Goal: Task Accomplishment & Management: Use online tool/utility

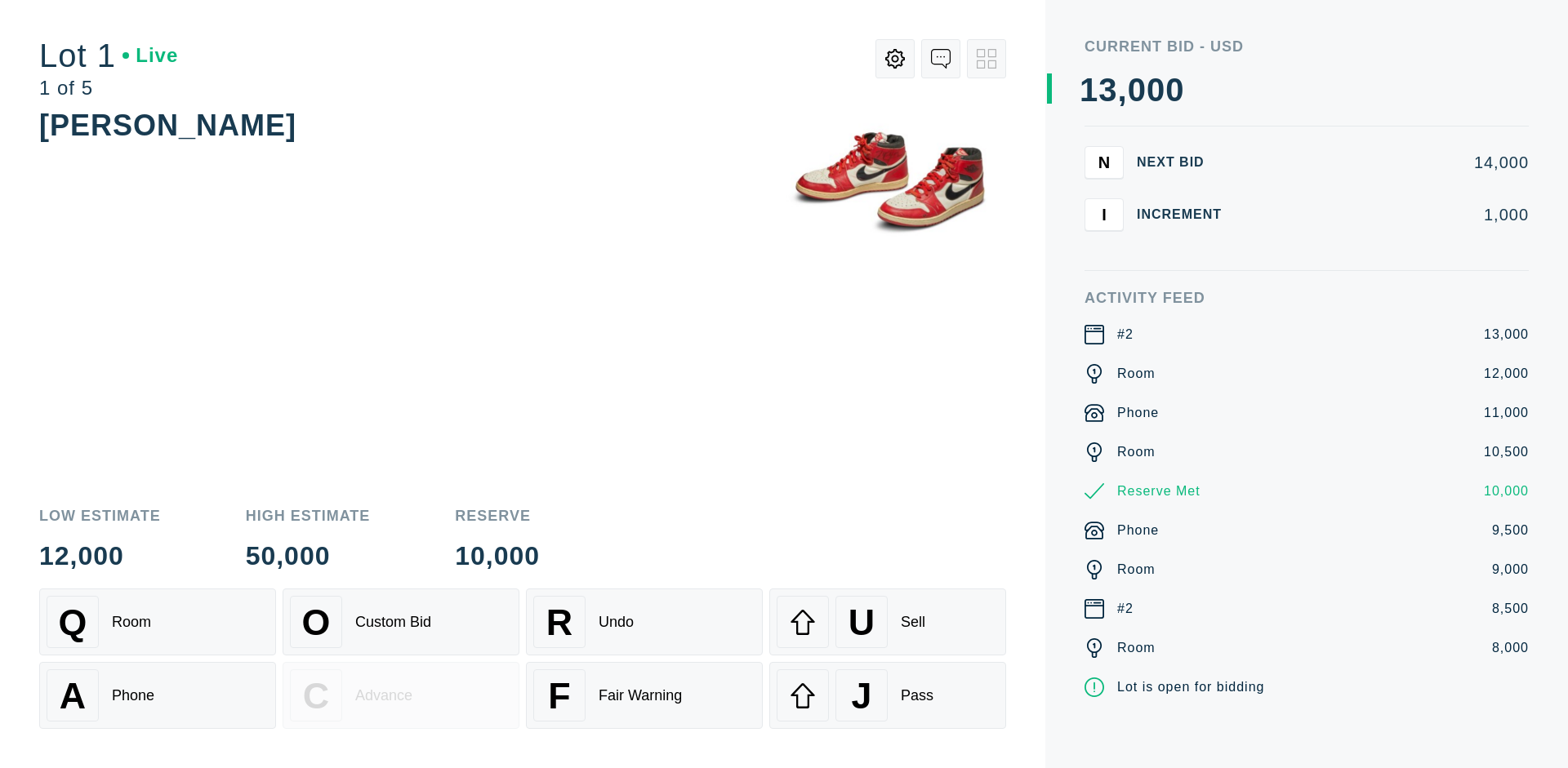
click at [158, 695] on div "A Phone" at bounding box center [158, 695] width 222 height 52
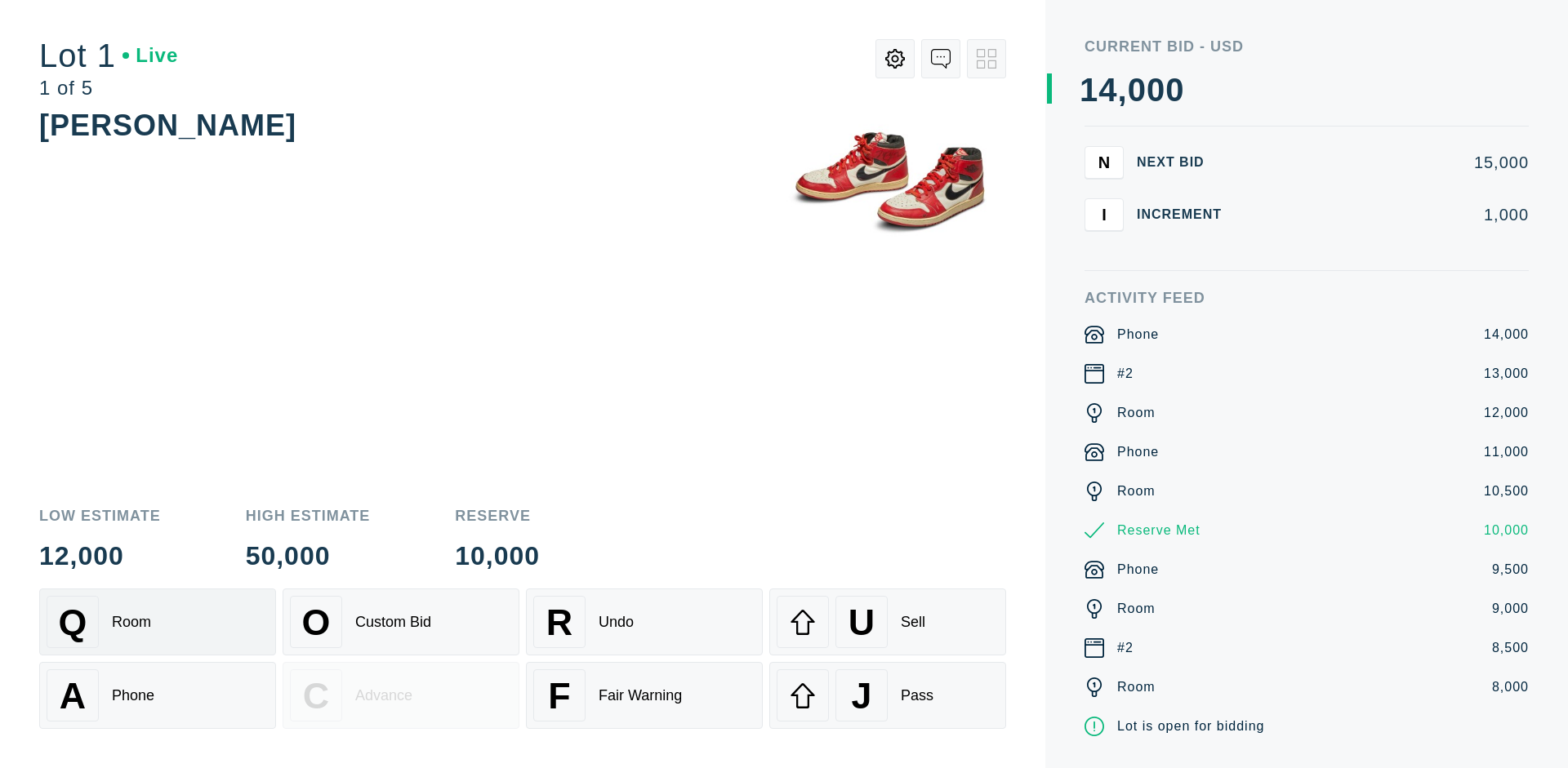
click at [158, 622] on div "Q Room" at bounding box center [158, 622] width 222 height 52
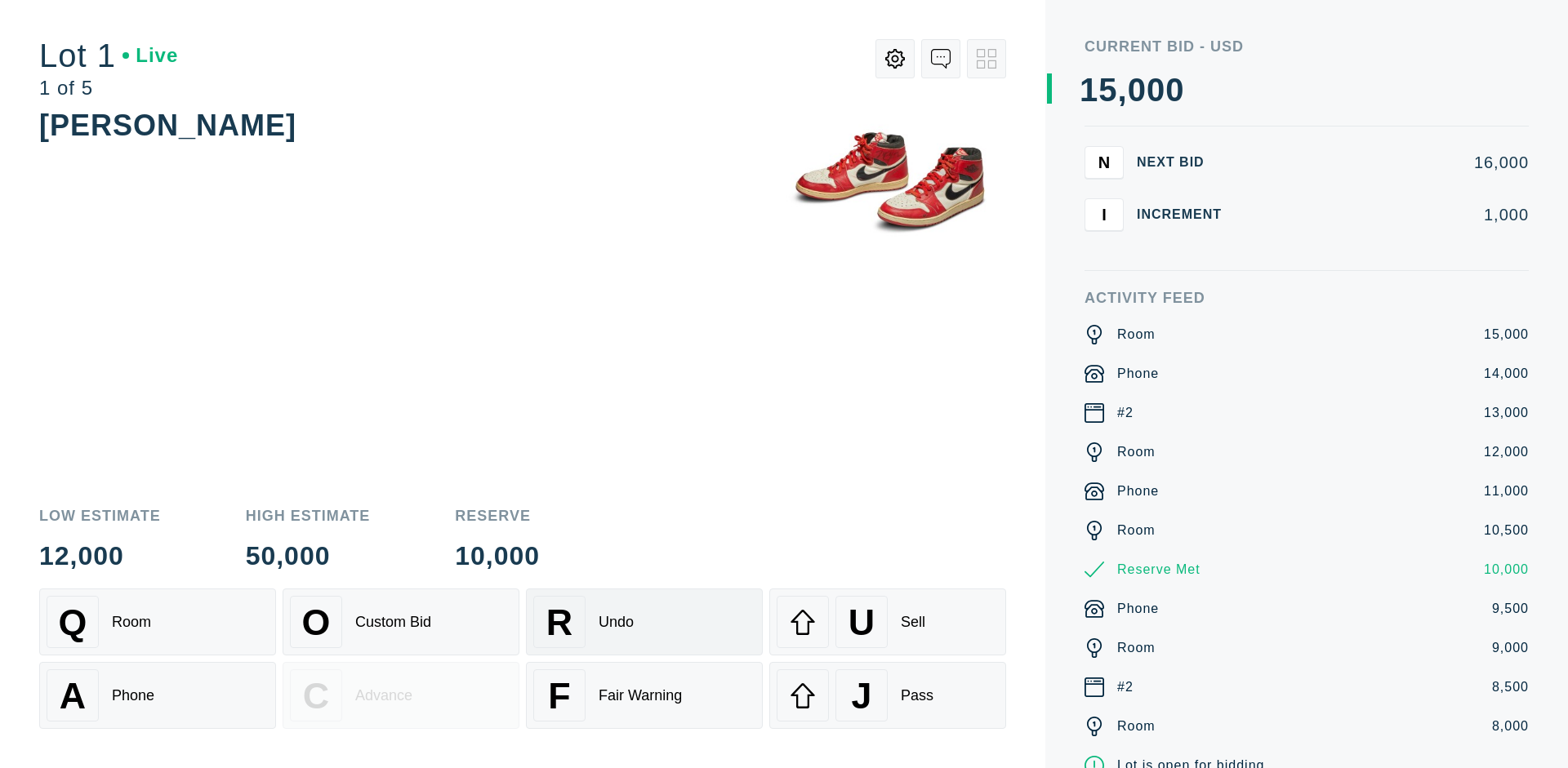
click at [644, 622] on div "R Undo" at bounding box center [644, 622] width 222 height 52
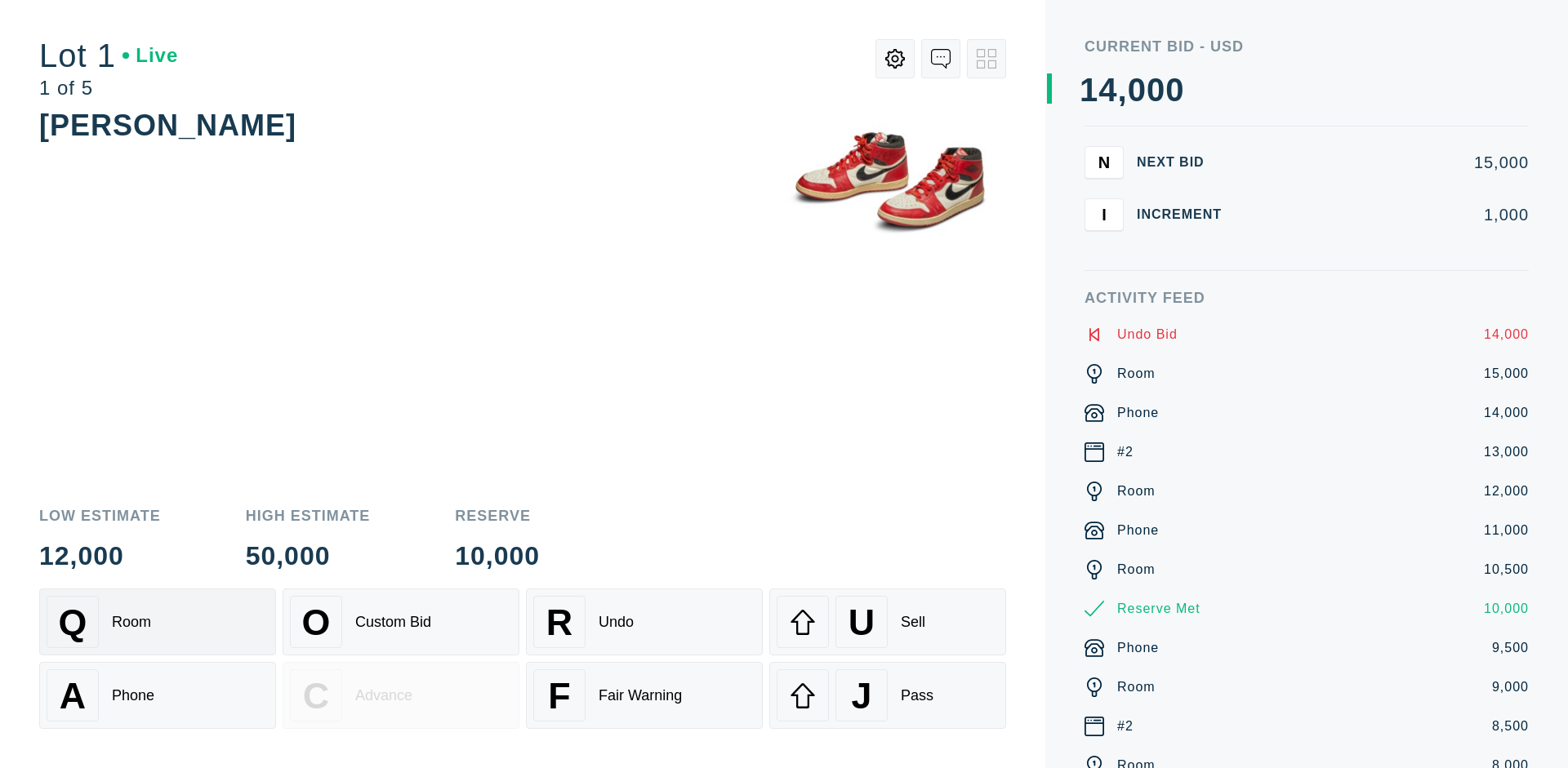
click at [158, 622] on div "Q Room" at bounding box center [158, 622] width 222 height 52
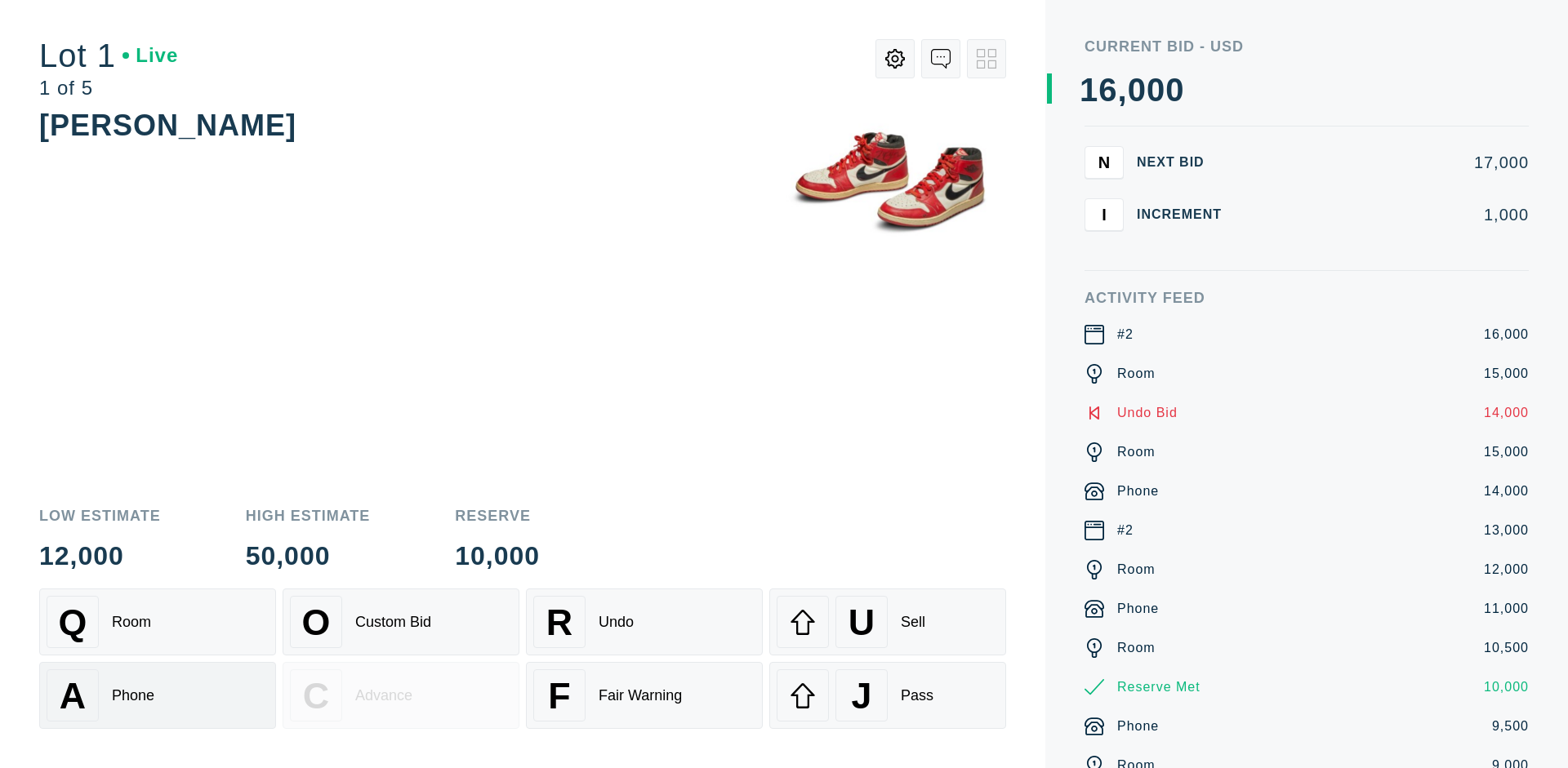
click at [158, 695] on div "A Phone" at bounding box center [158, 695] width 222 height 52
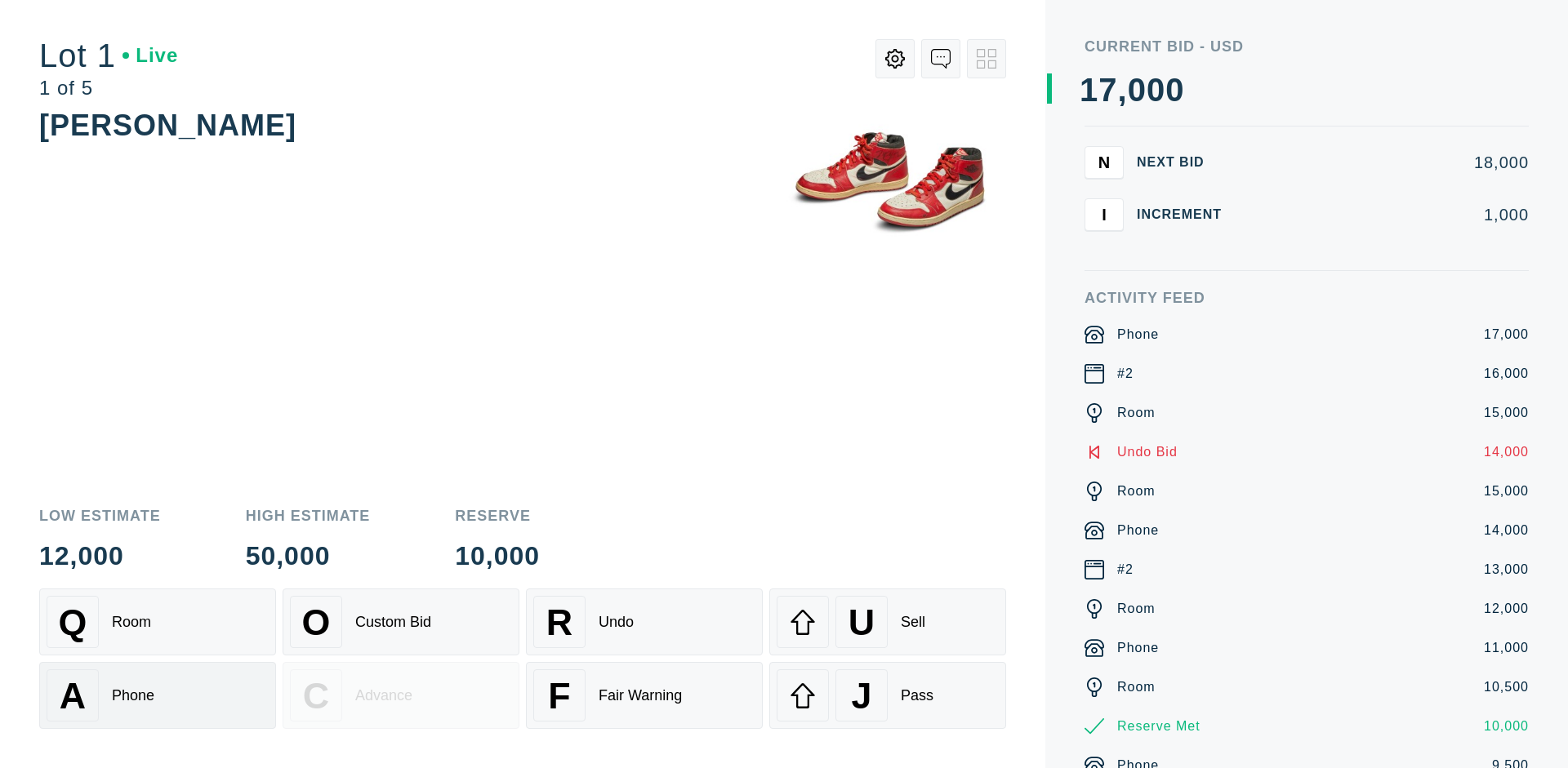
click at [158, 622] on div "Q Room" at bounding box center [158, 622] width 222 height 52
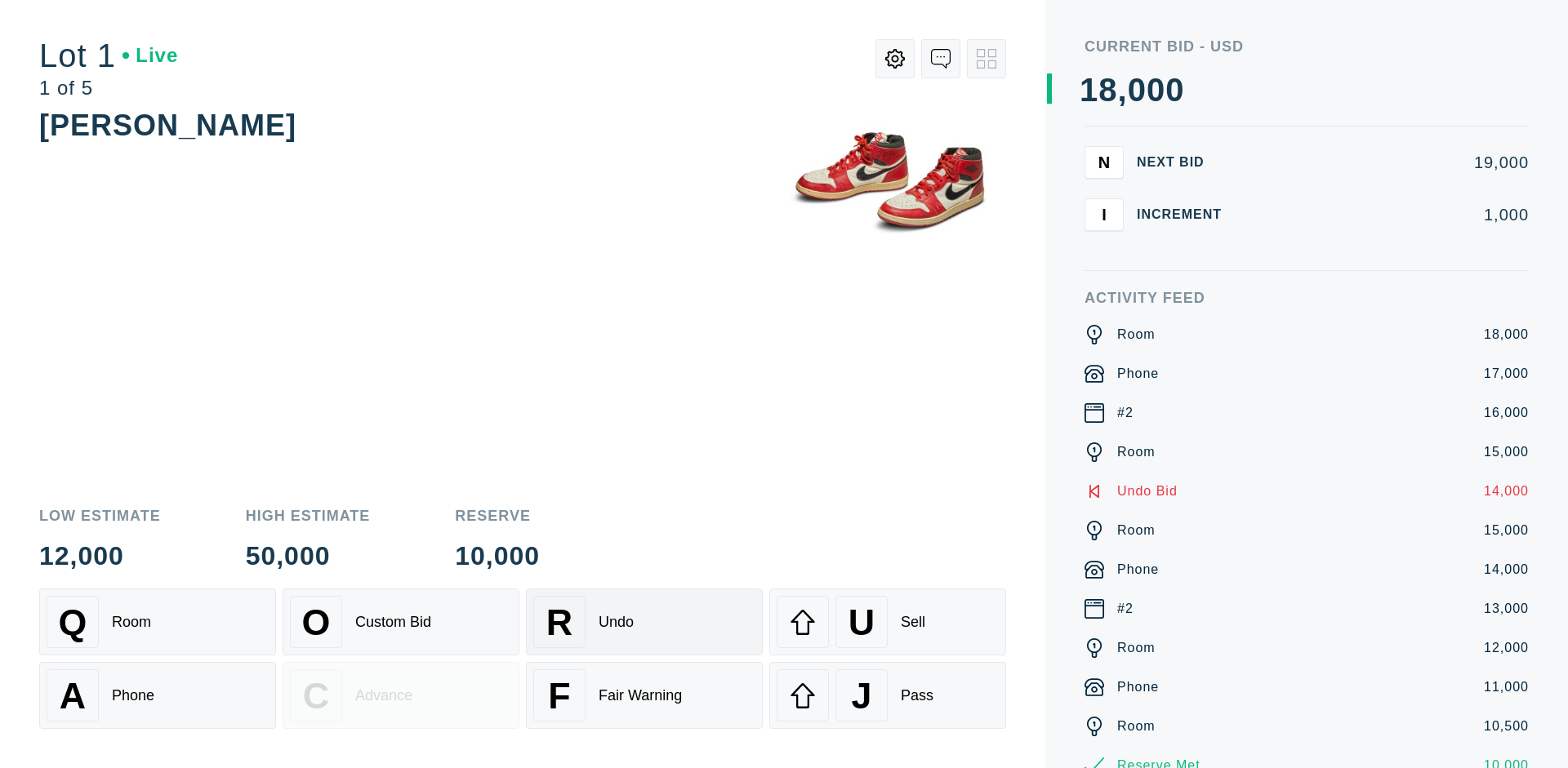
click at [644, 622] on div "R Undo" at bounding box center [644, 622] width 222 height 52
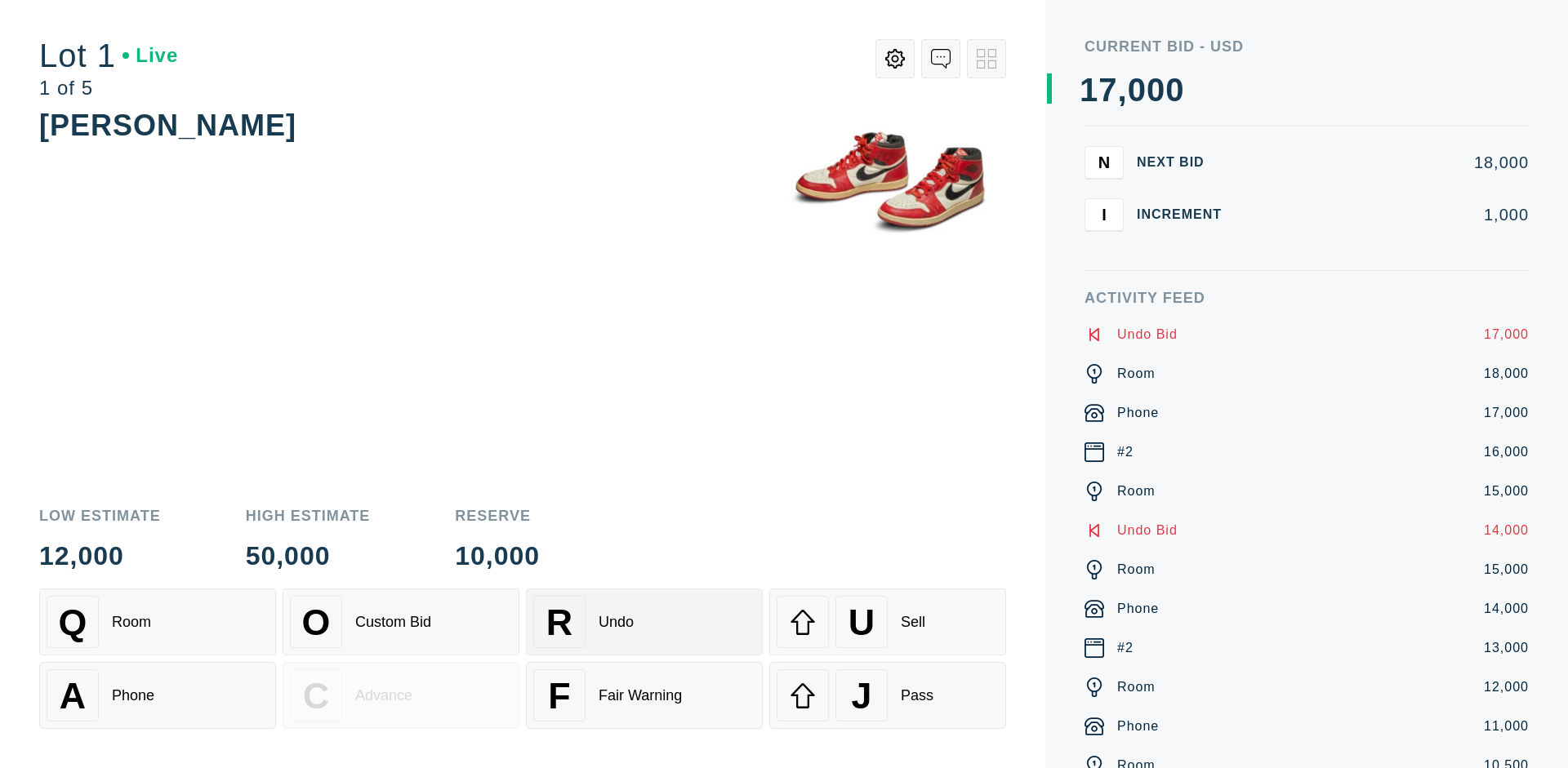
click at [887, 622] on div "U Sell" at bounding box center [888, 622] width 222 height 52
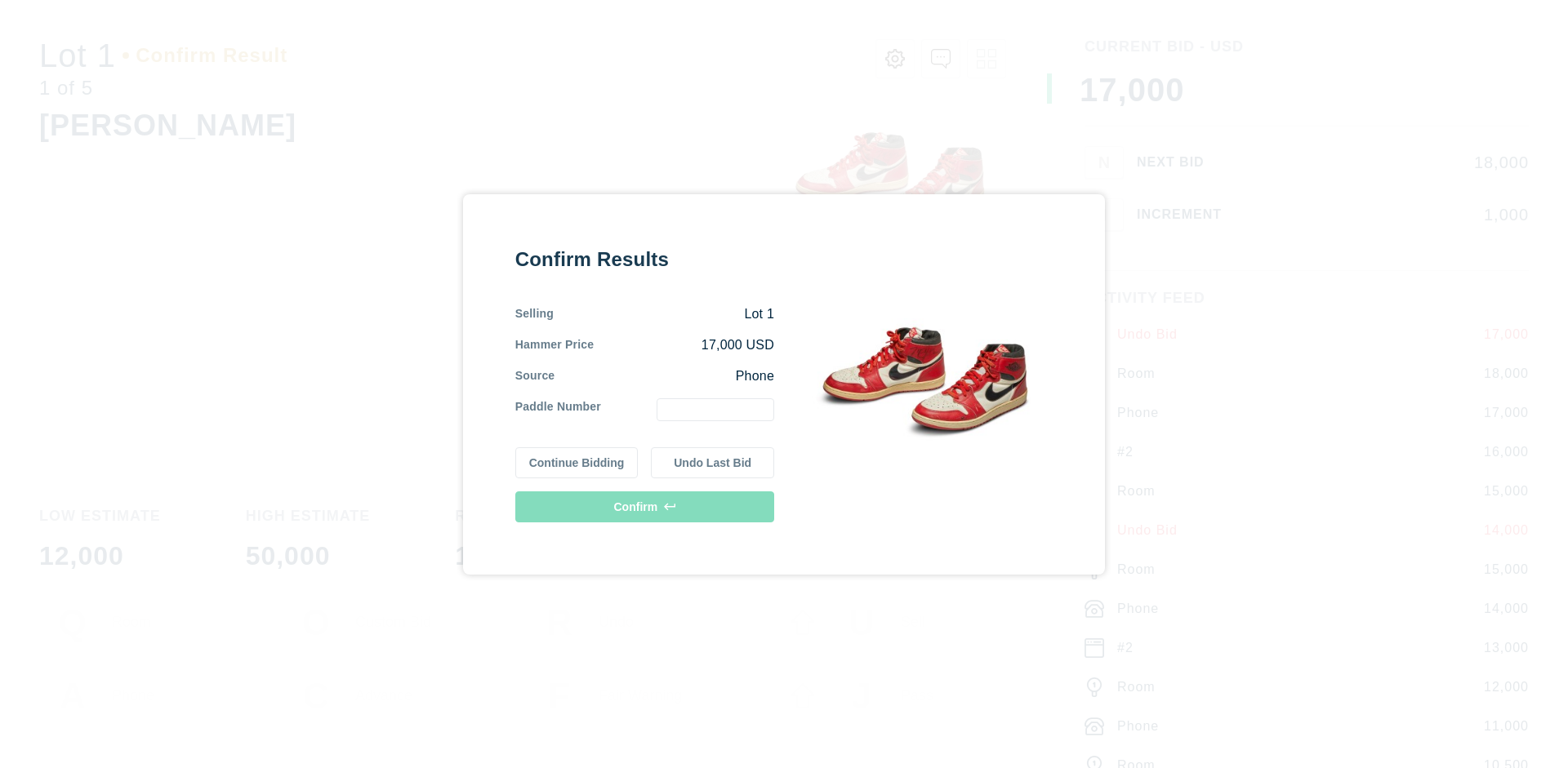
click at [577, 462] on button "Continue Bidding" at bounding box center [577, 463] width 123 height 31
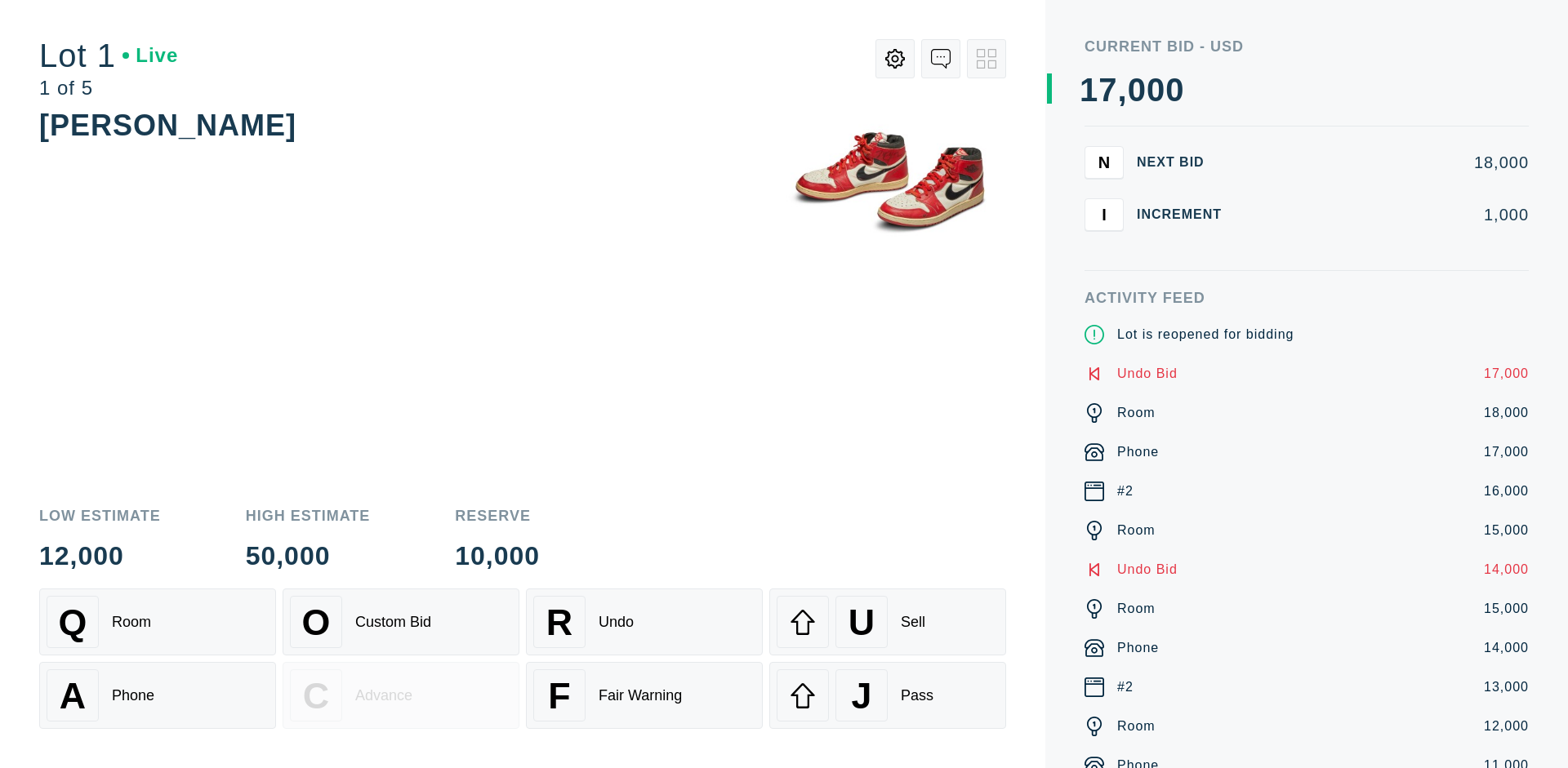
click at [887, 622] on div "U Sell" at bounding box center [888, 622] width 222 height 52
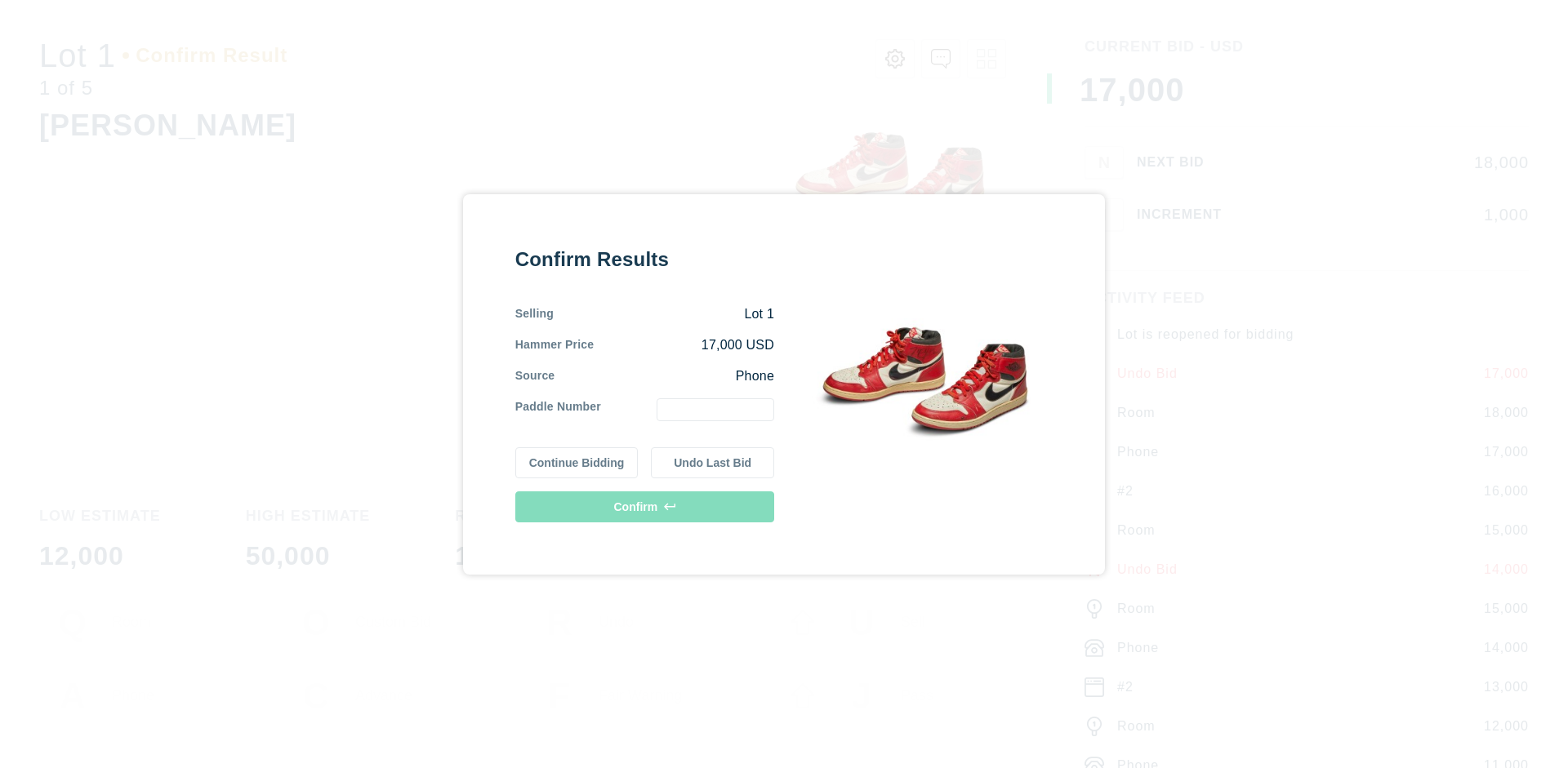
click at [713, 462] on button "Undo Last Bid" at bounding box center [713, 463] width 123 height 31
click at [577, 460] on button "Continue Bidding" at bounding box center [577, 463] width 123 height 31
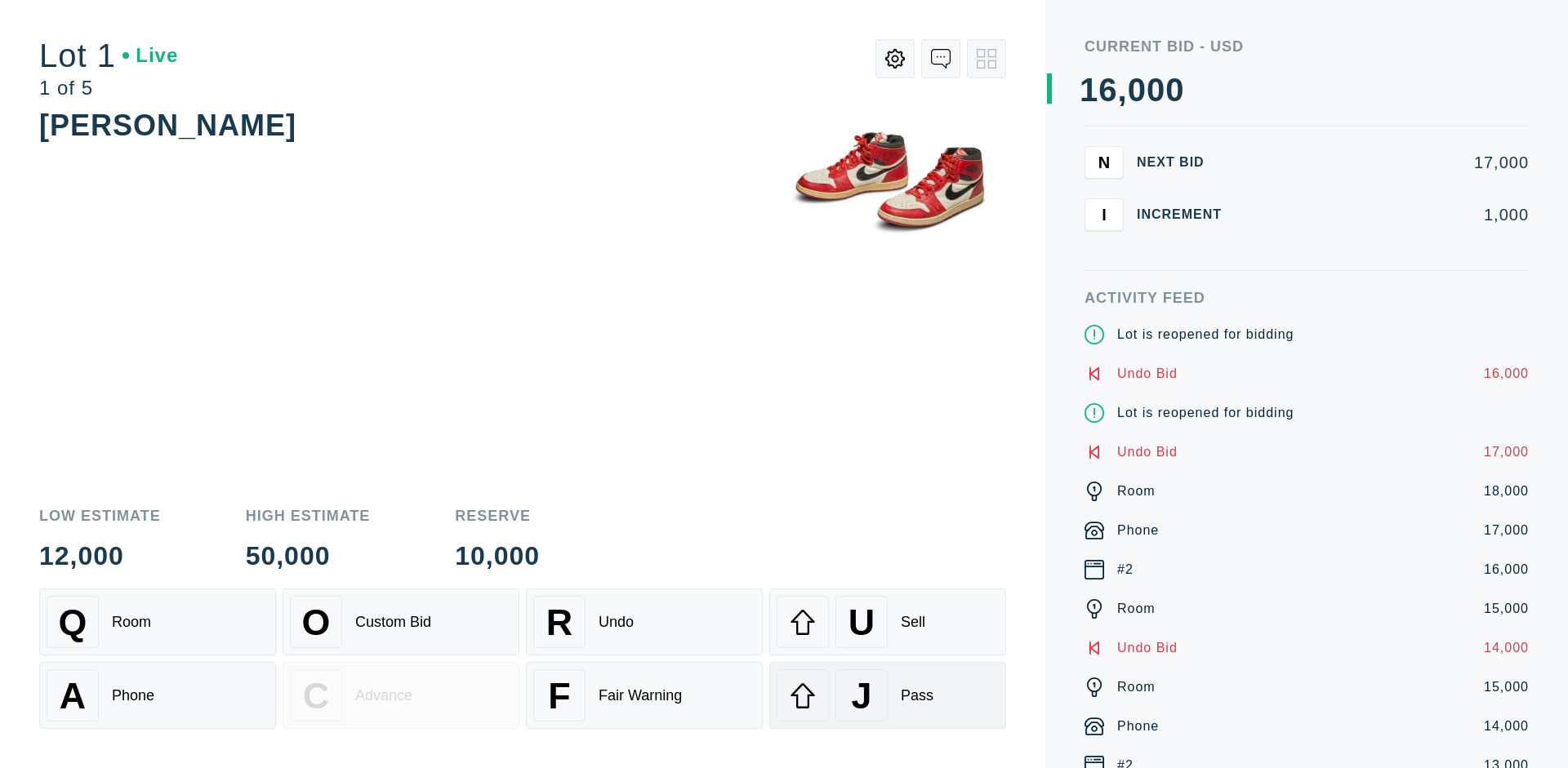
click at [887, 695] on div "J Pass" at bounding box center [888, 695] width 222 height 52
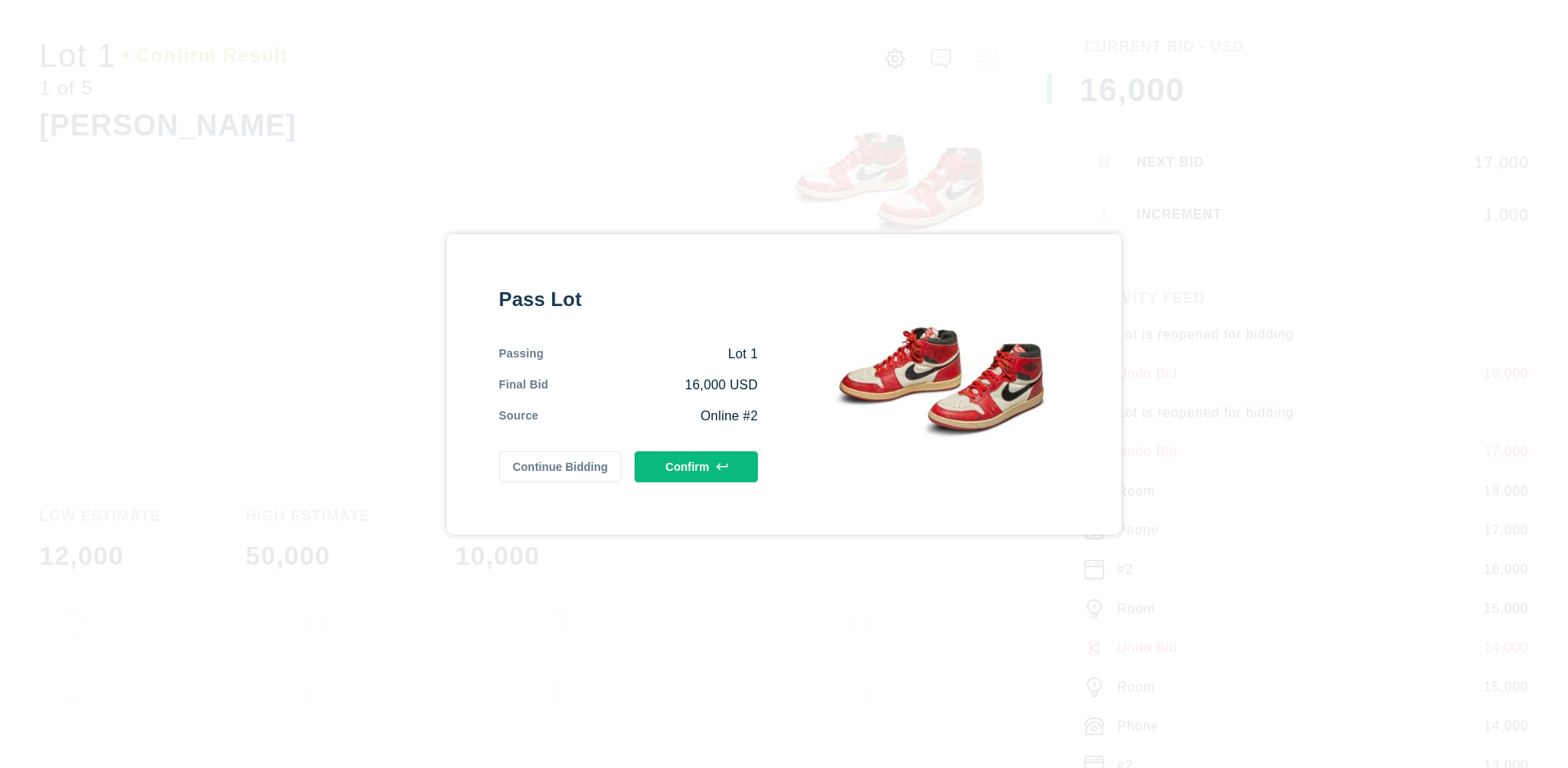
click at [696, 466] on button "Confirm" at bounding box center [696, 467] width 123 height 31
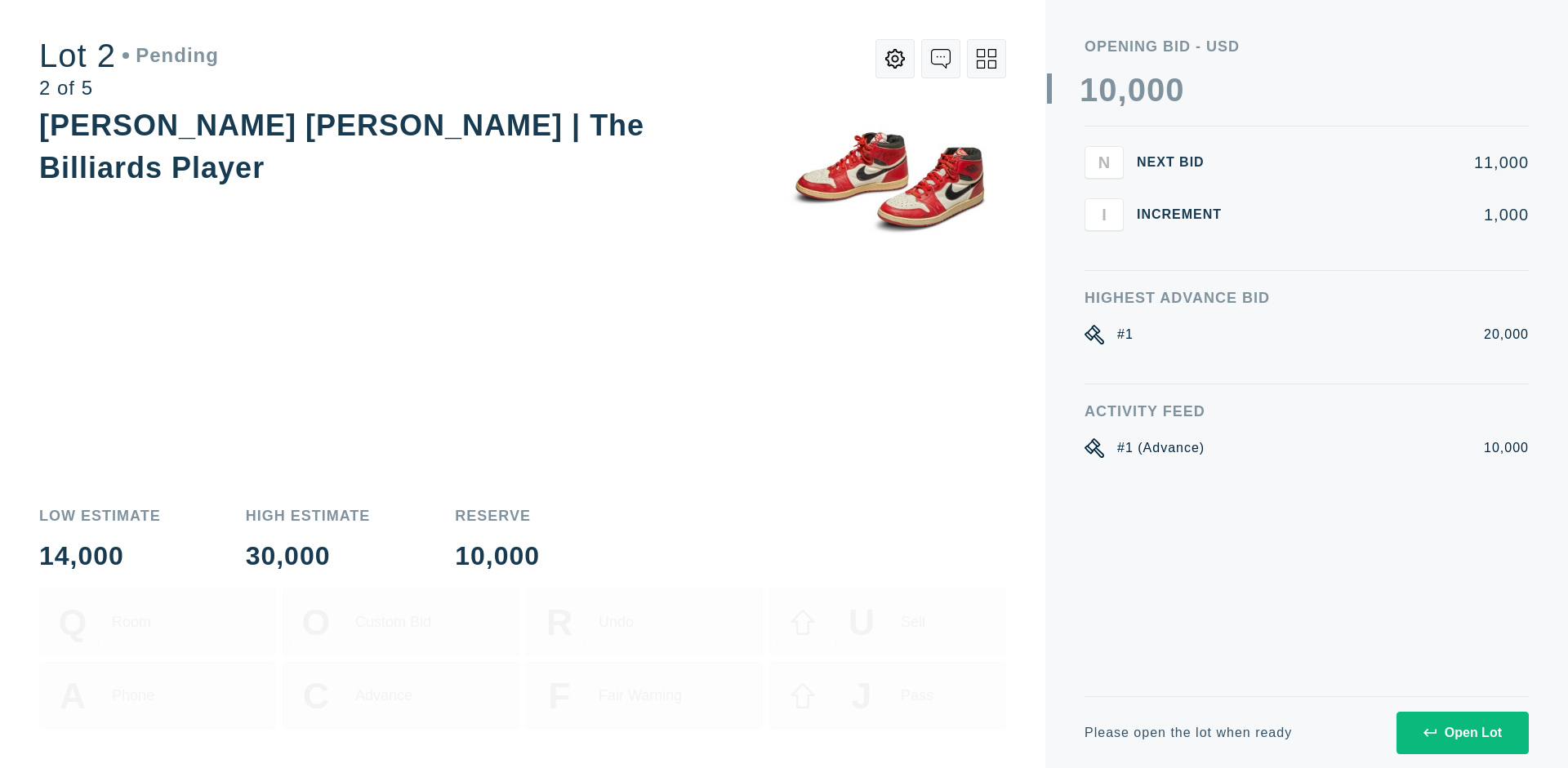
click at [1462, 732] on div "Open Lot" at bounding box center [1463, 732] width 78 height 15
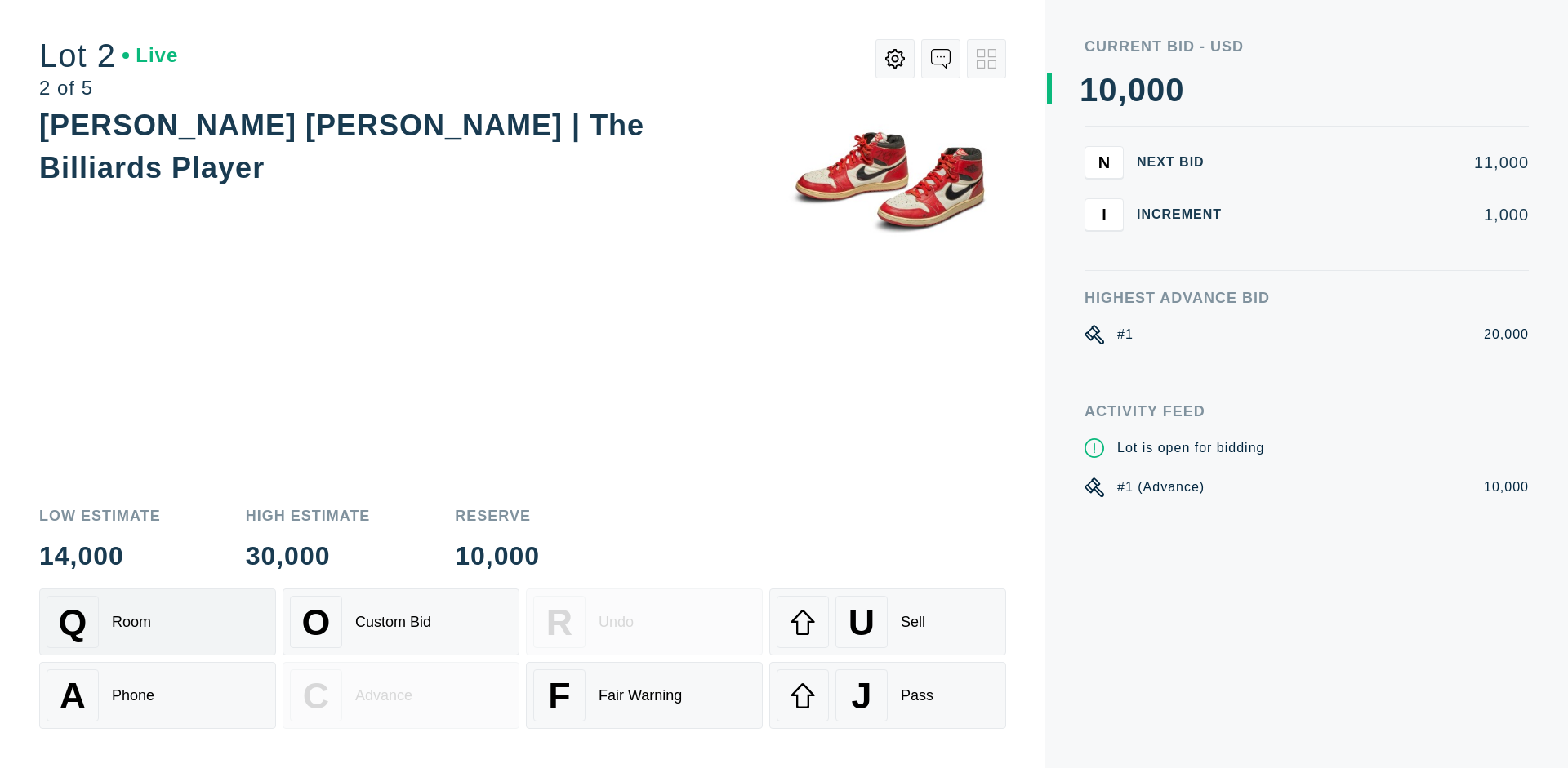
click at [158, 622] on div "Q Room" at bounding box center [158, 622] width 222 height 52
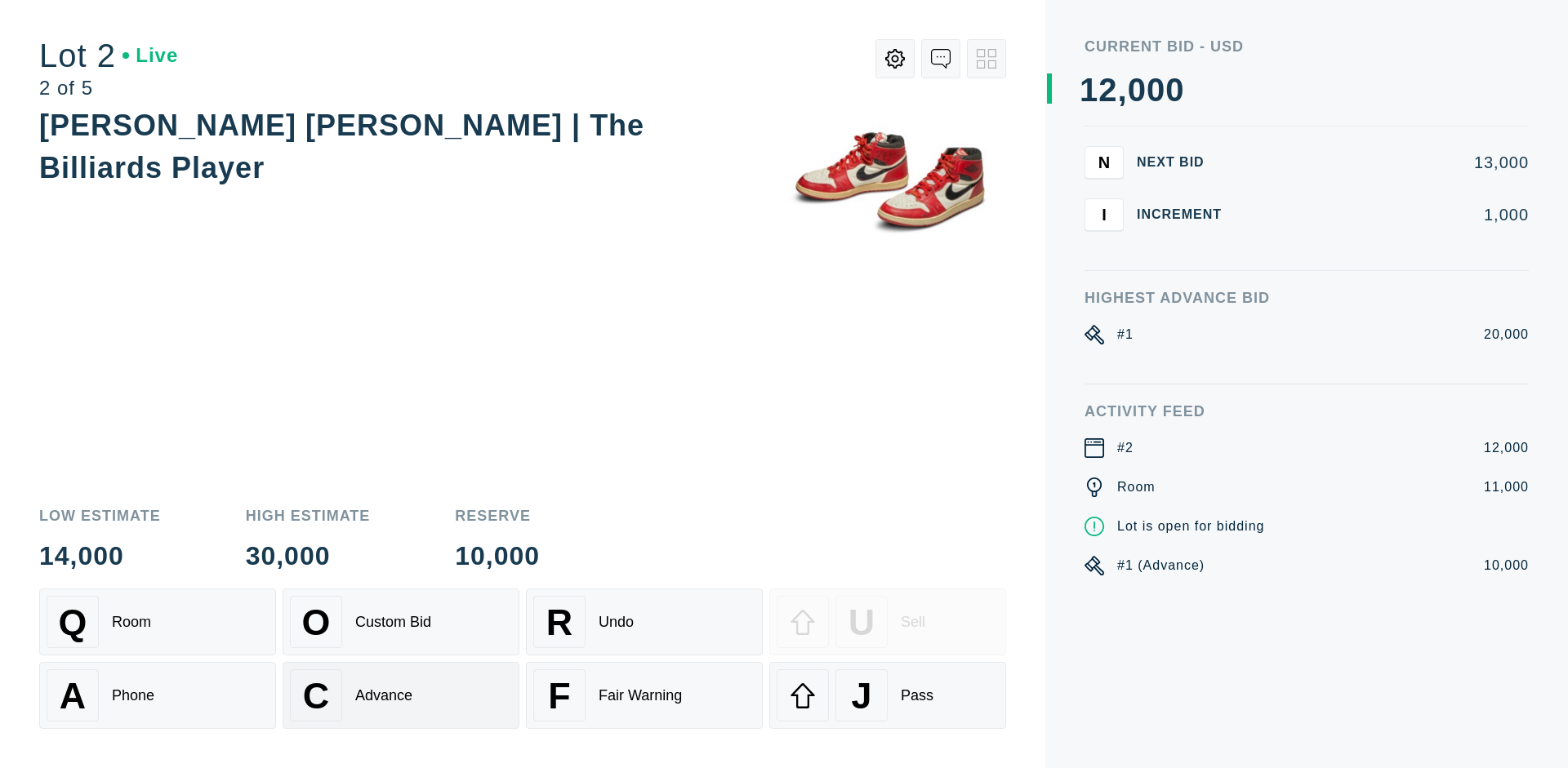
click at [401, 695] on div "Advance" at bounding box center [384, 696] width 57 height 17
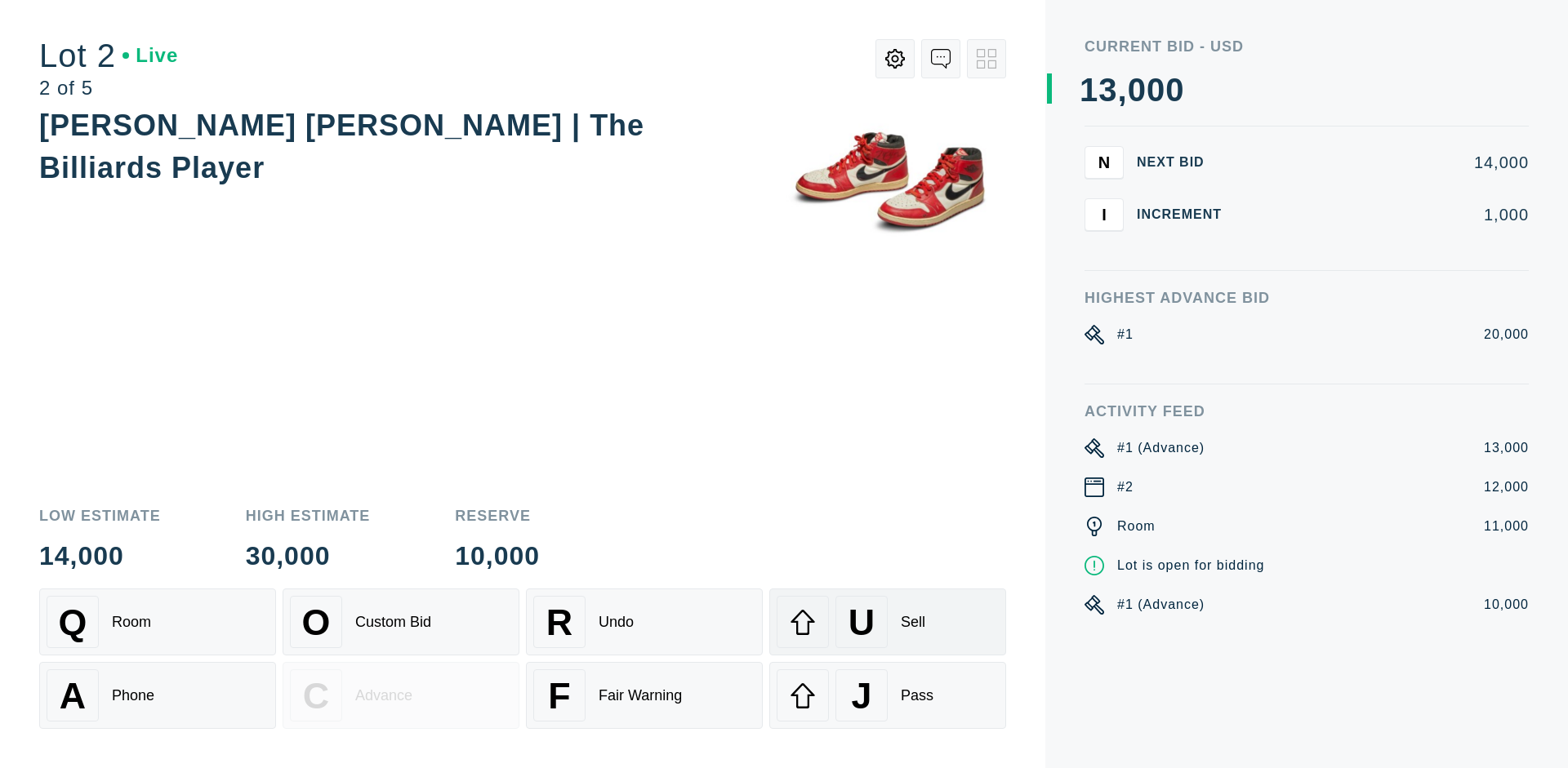
click at [887, 622] on div "U Sell" at bounding box center [888, 622] width 222 height 52
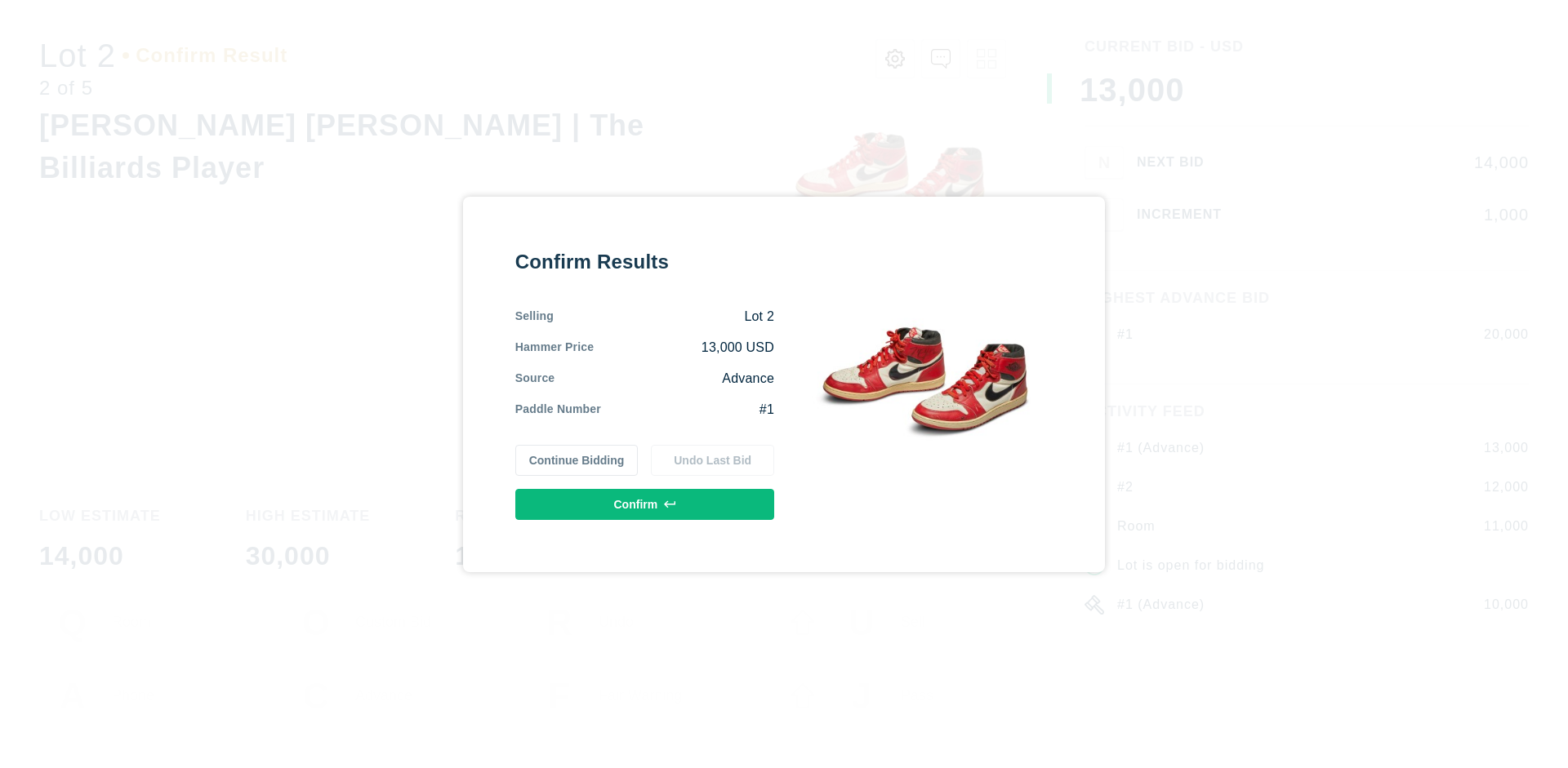
click at [645, 503] on button "Confirm" at bounding box center [645, 504] width 259 height 31
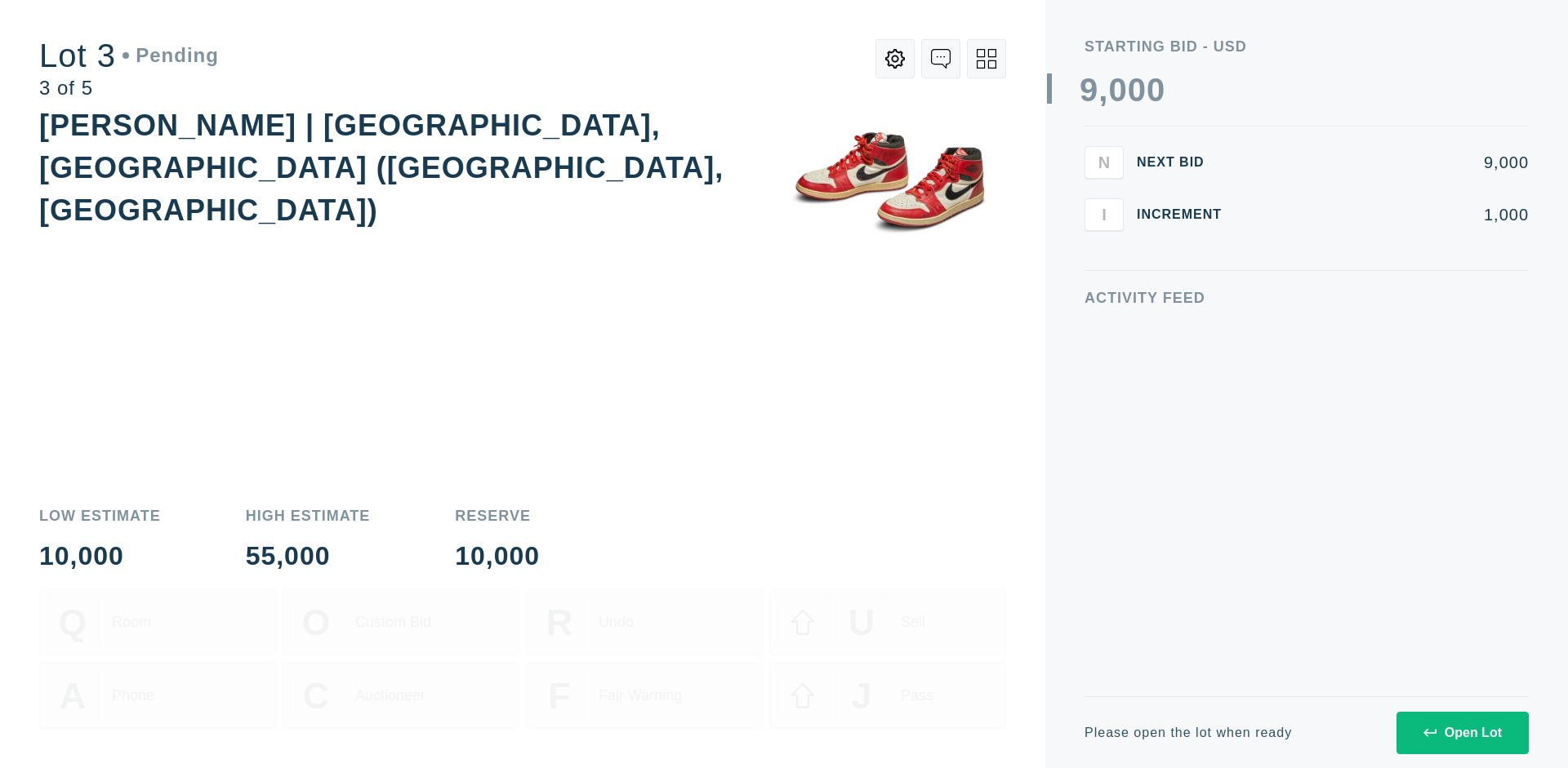
click at [1462, 732] on div "Open Lot" at bounding box center [1463, 732] width 78 height 15
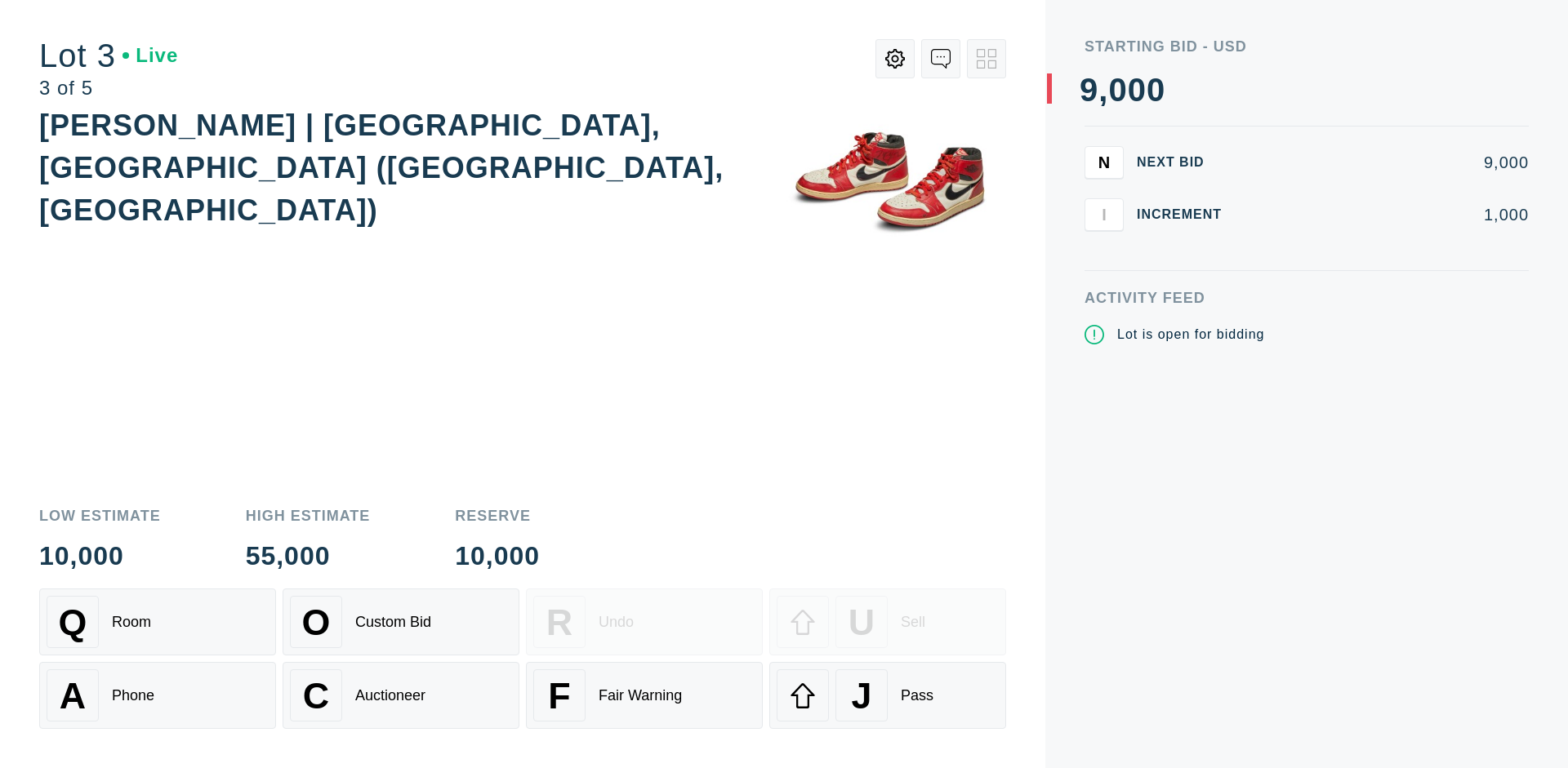
click at [887, 695] on div "J Pass" at bounding box center [888, 695] width 222 height 52
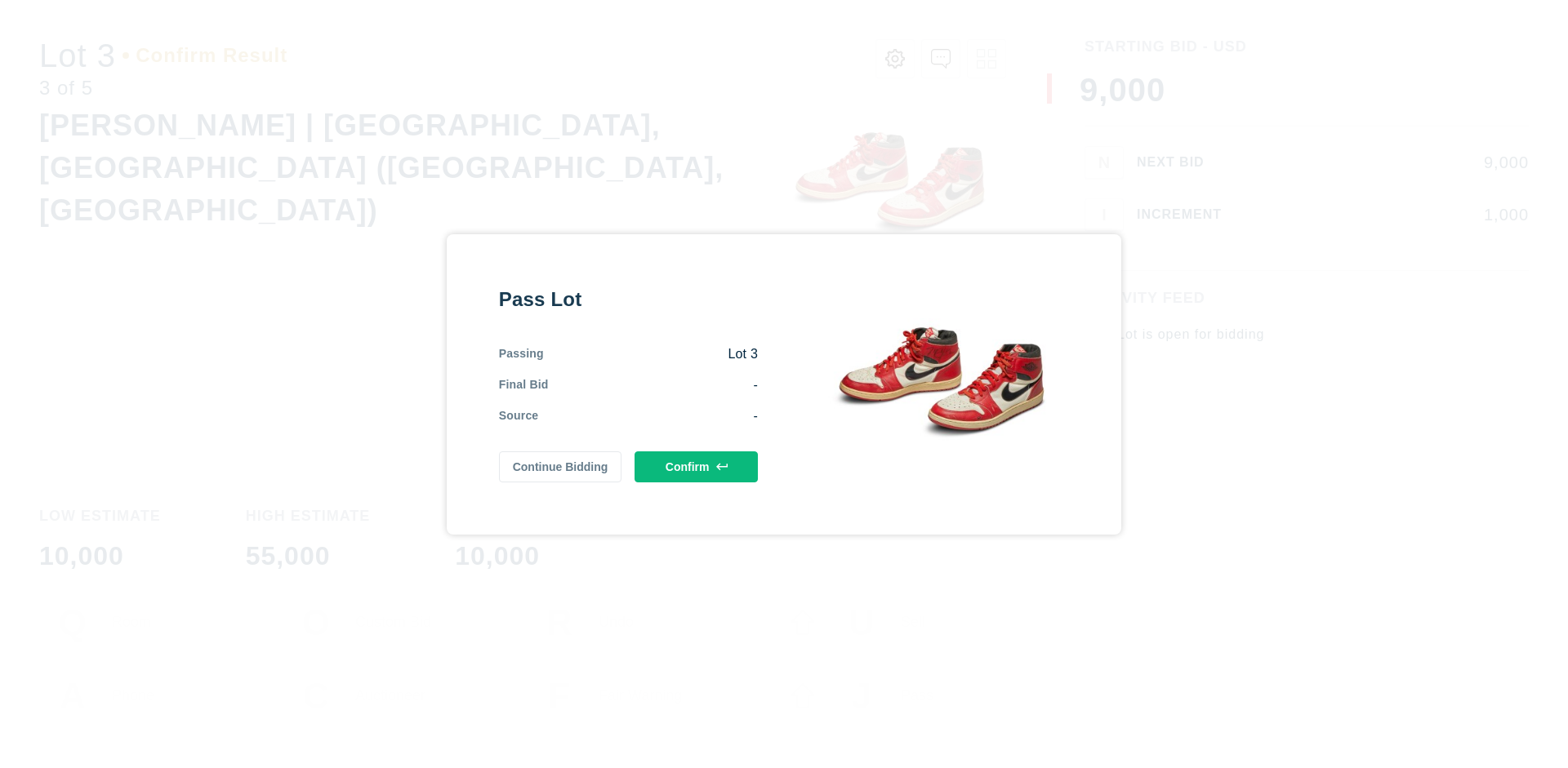
click at [696, 466] on button "Confirm" at bounding box center [696, 467] width 123 height 31
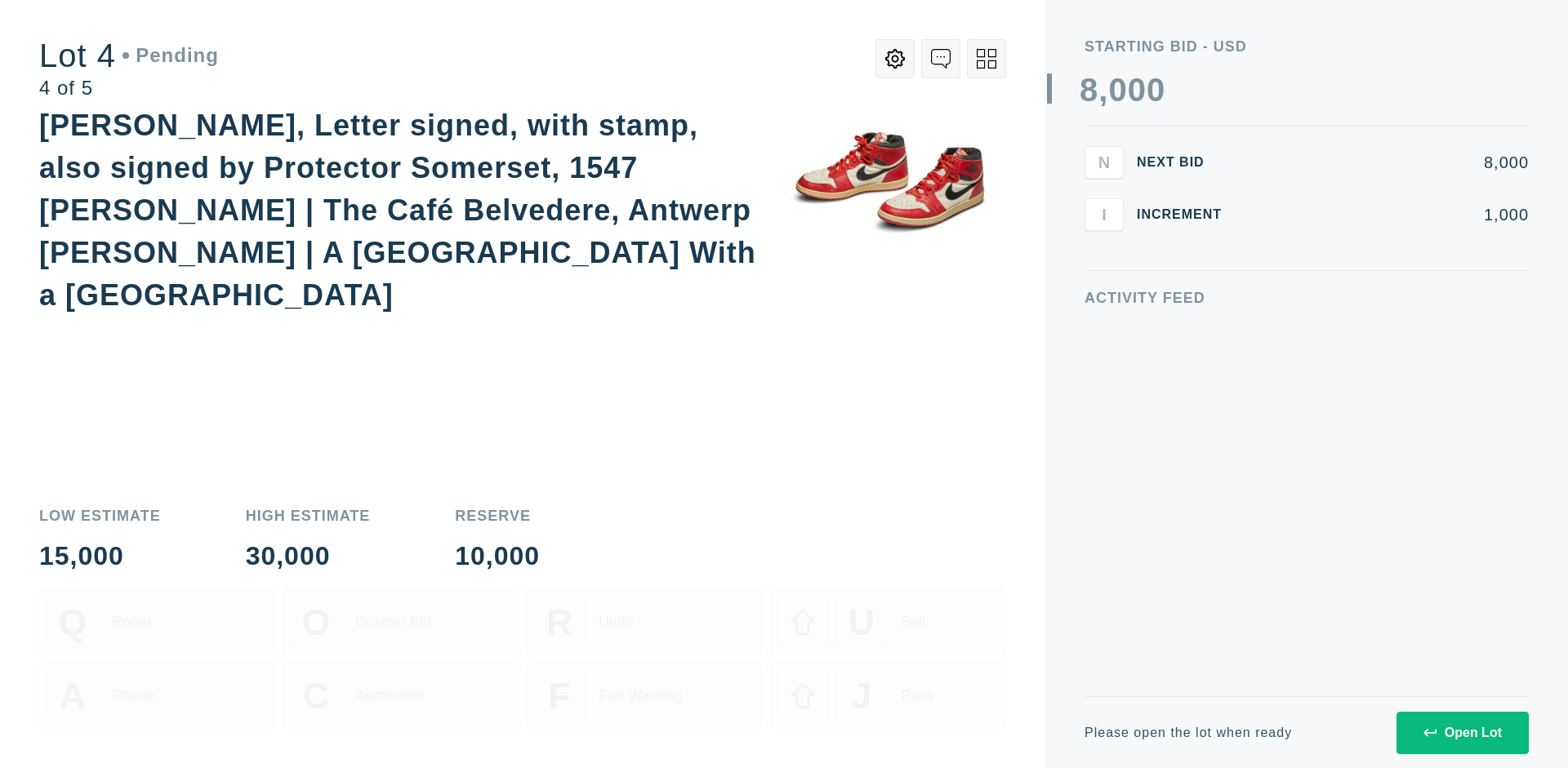
click at [1462, 732] on div "Open Lot" at bounding box center [1463, 732] width 78 height 15
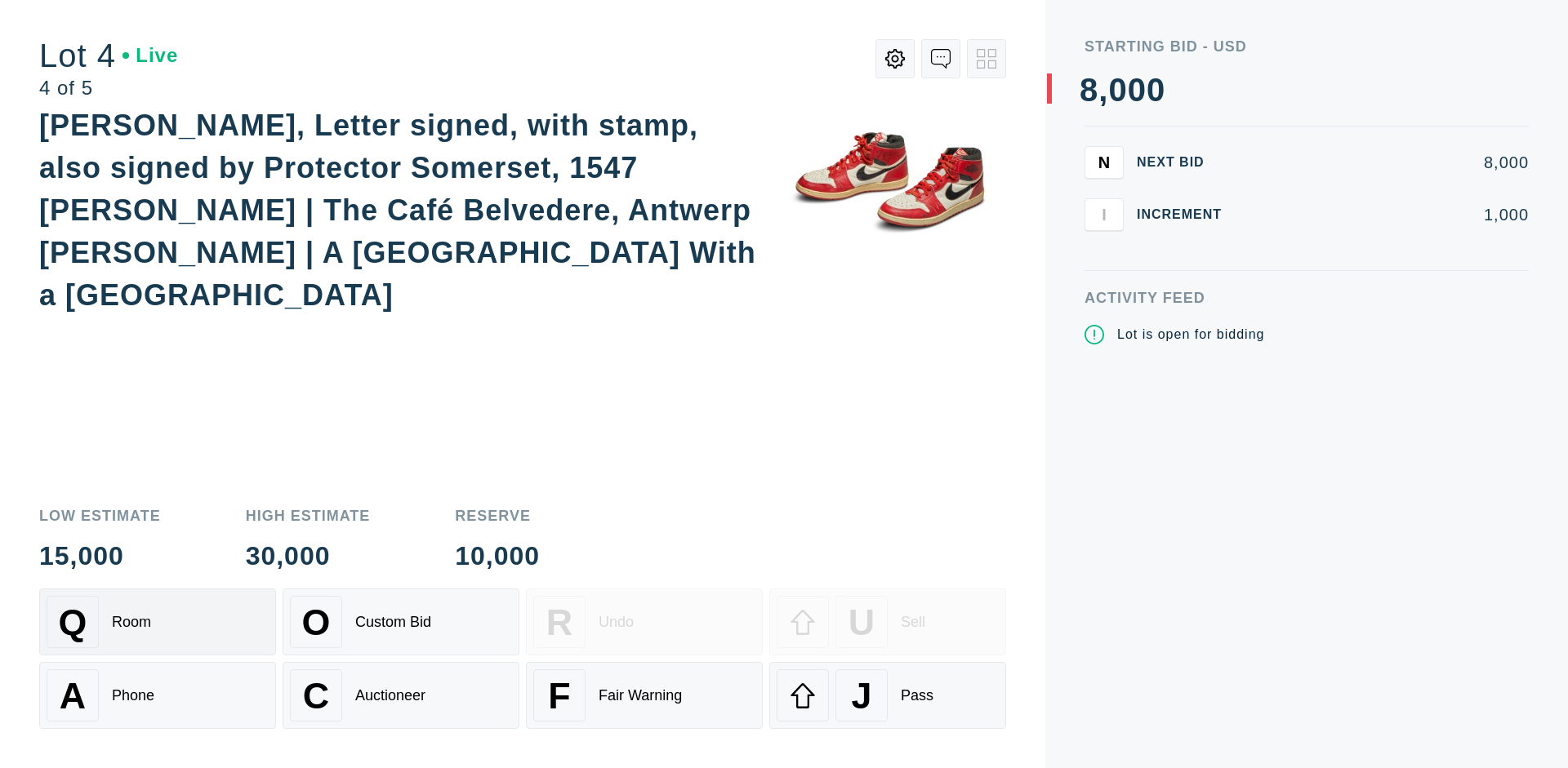
click at [158, 622] on div "Q Room" at bounding box center [158, 622] width 222 height 52
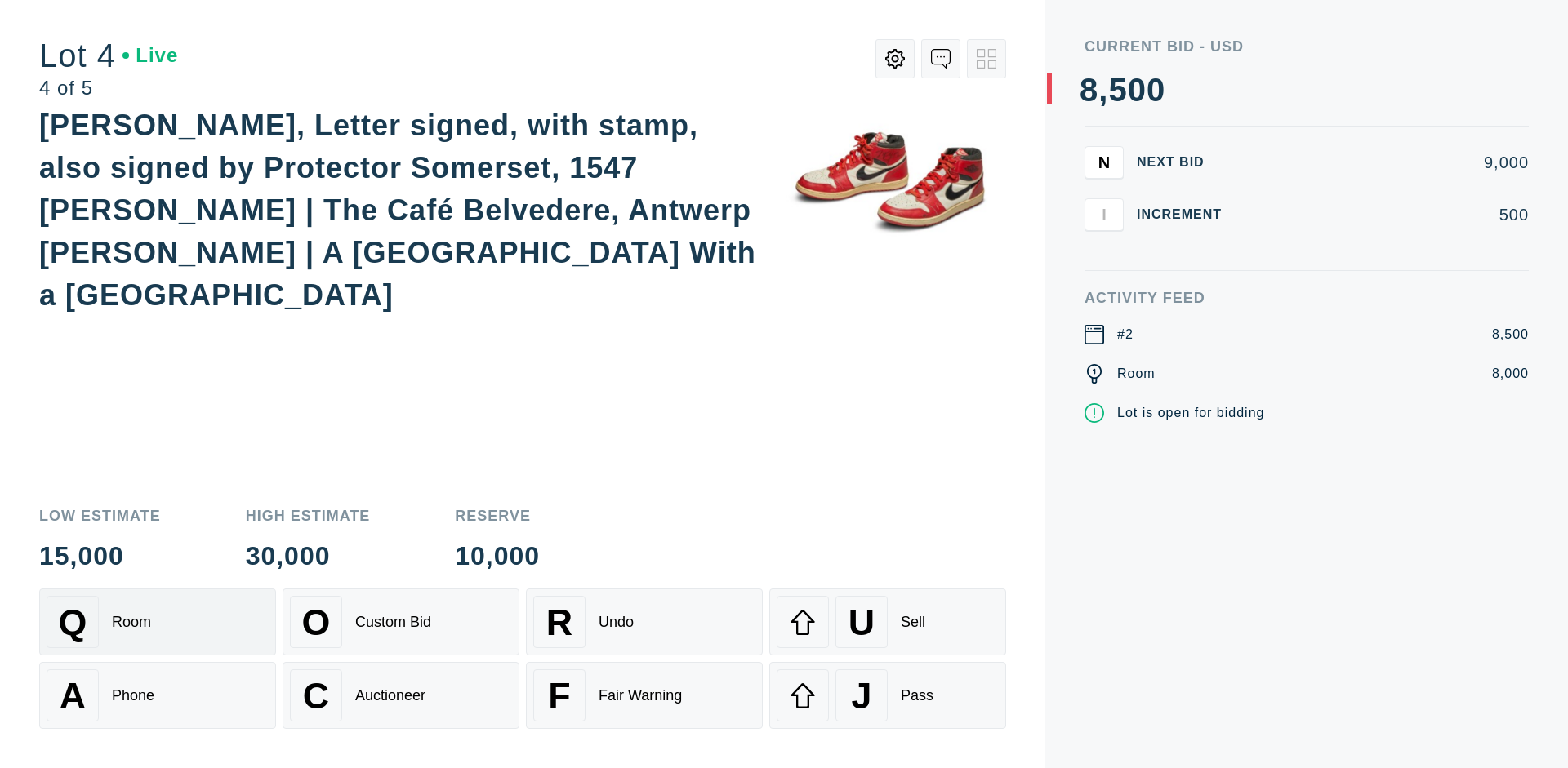
click at [401, 695] on div "Auctioneer" at bounding box center [390, 696] width 70 height 17
click at [887, 695] on div "J Pass" at bounding box center [888, 695] width 222 height 52
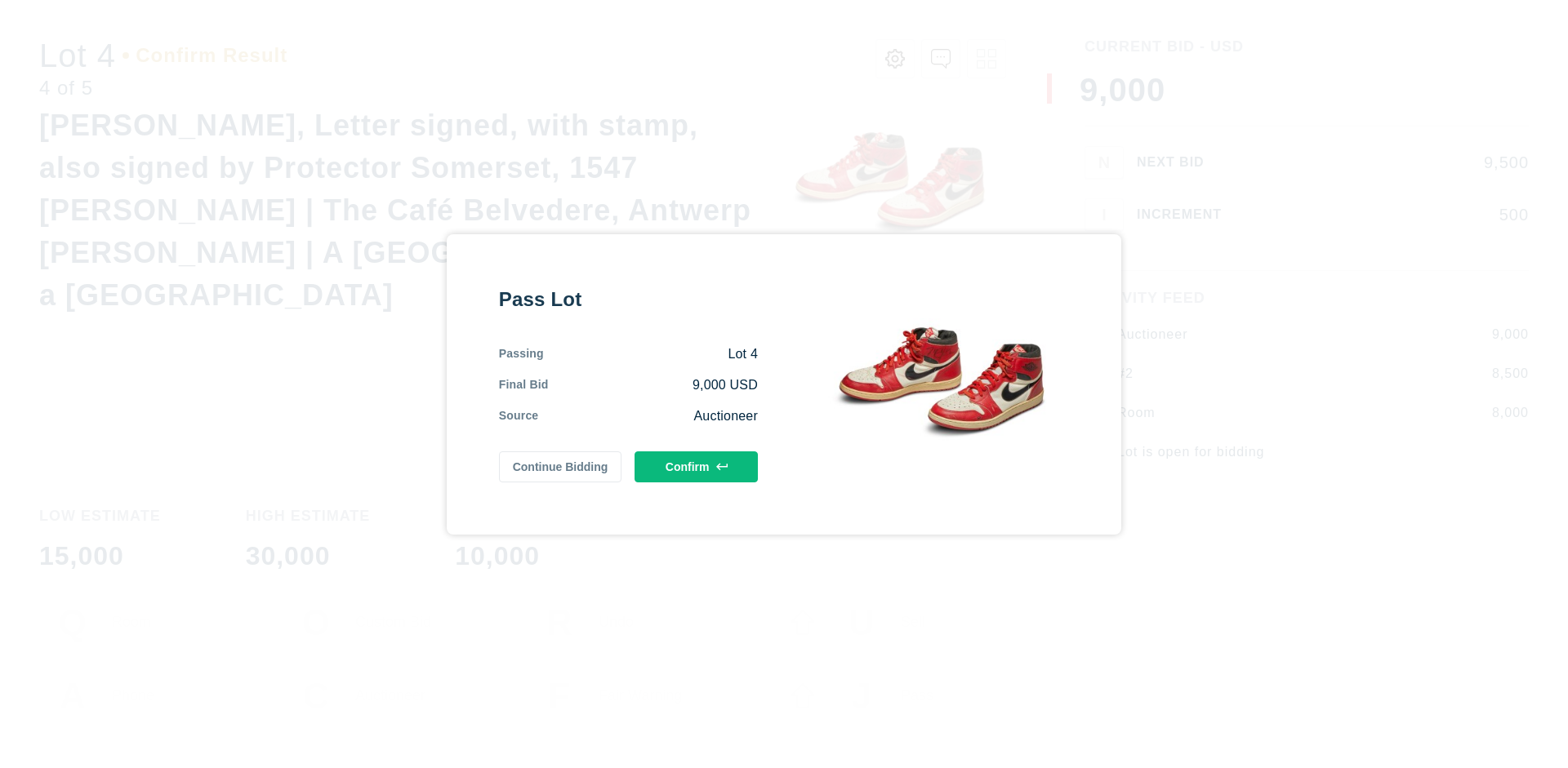
click at [696, 466] on button "Confirm" at bounding box center [696, 467] width 123 height 31
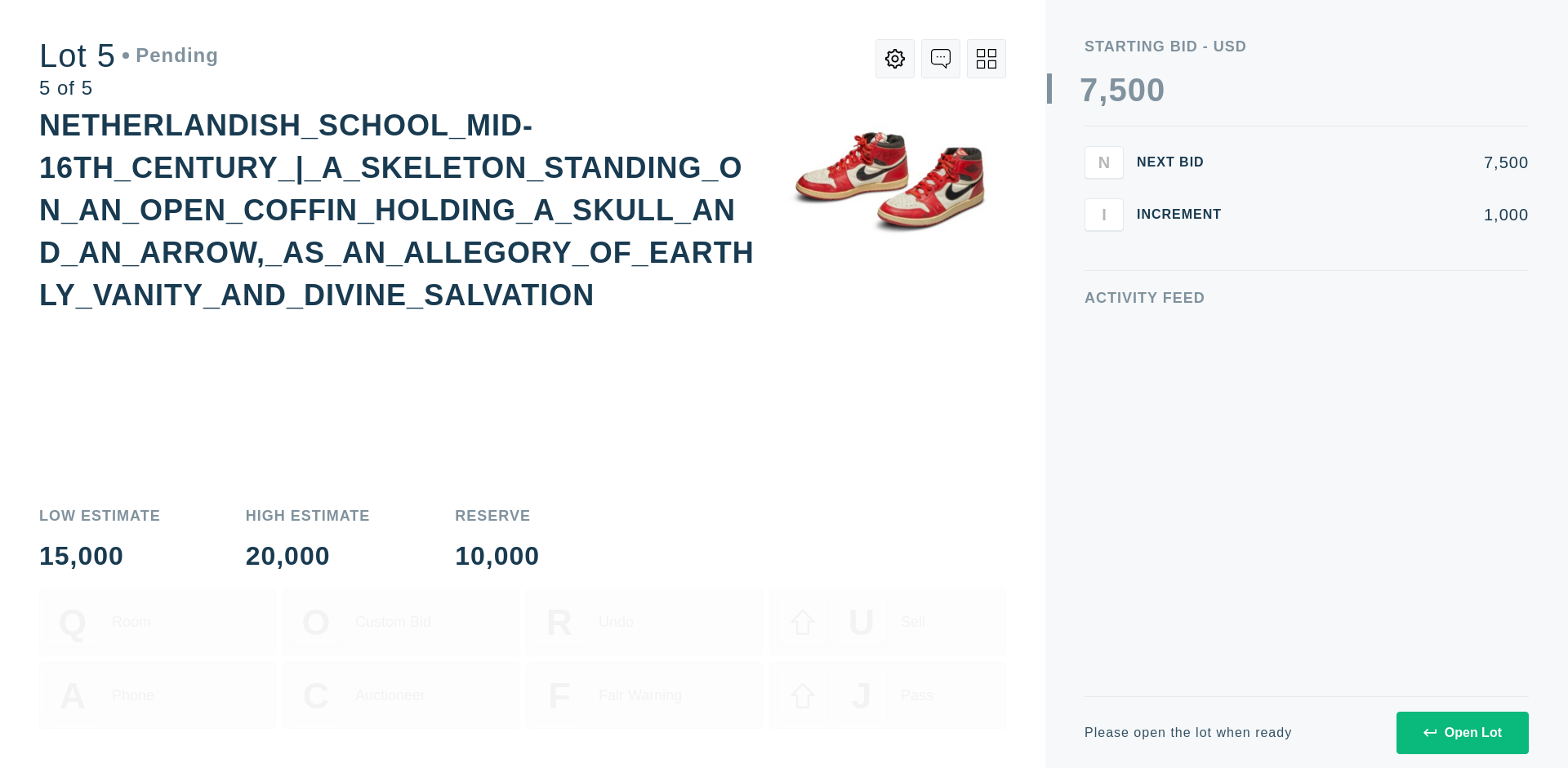
click at [1462, 732] on div "Open Lot" at bounding box center [1463, 732] width 78 height 15
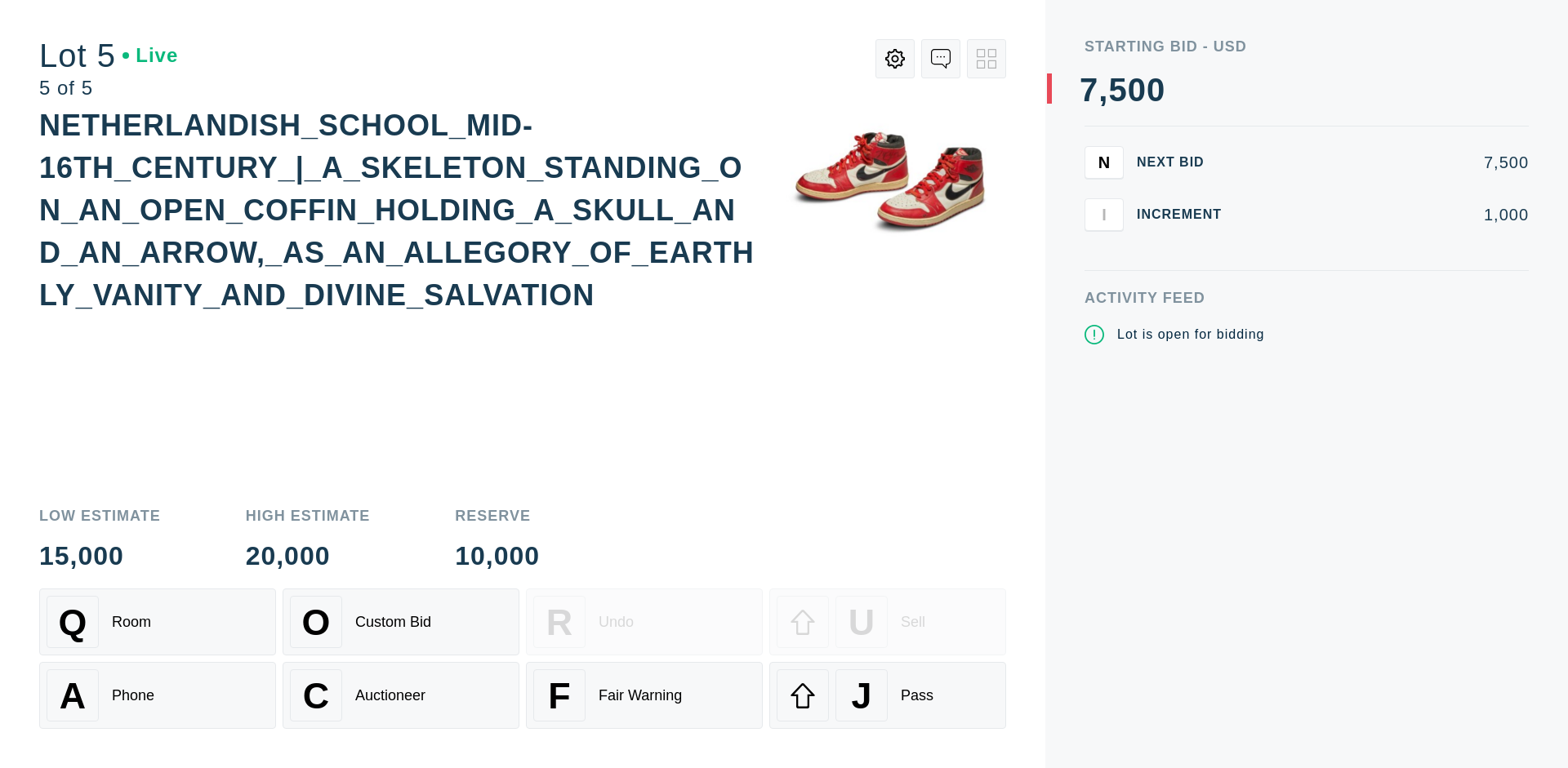
click at [158, 622] on div "Q Room" at bounding box center [158, 622] width 222 height 52
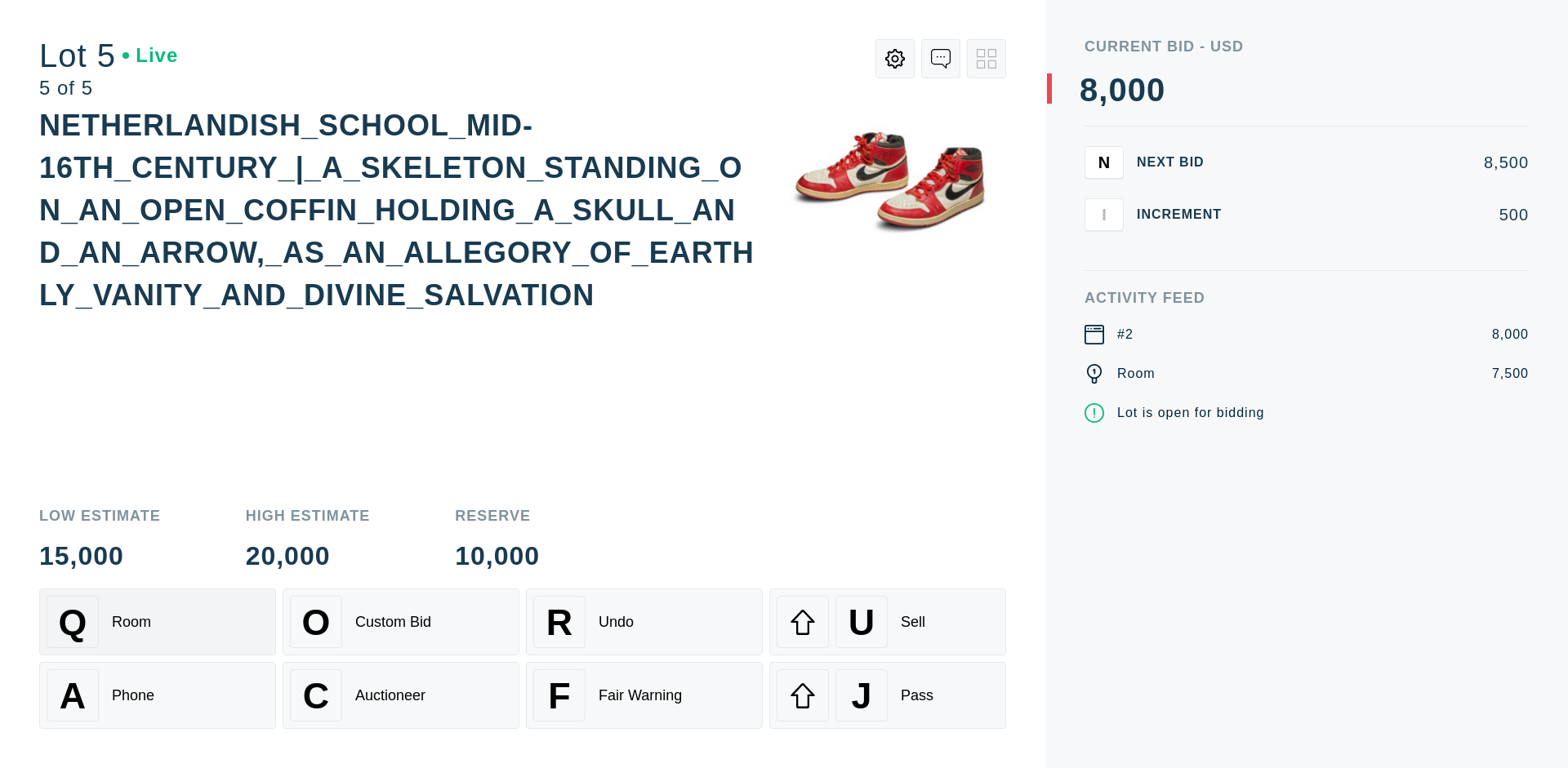
click at [158, 622] on div "Q Room" at bounding box center [158, 622] width 222 height 52
click at [887, 622] on div "U Sell" at bounding box center [888, 622] width 222 height 52
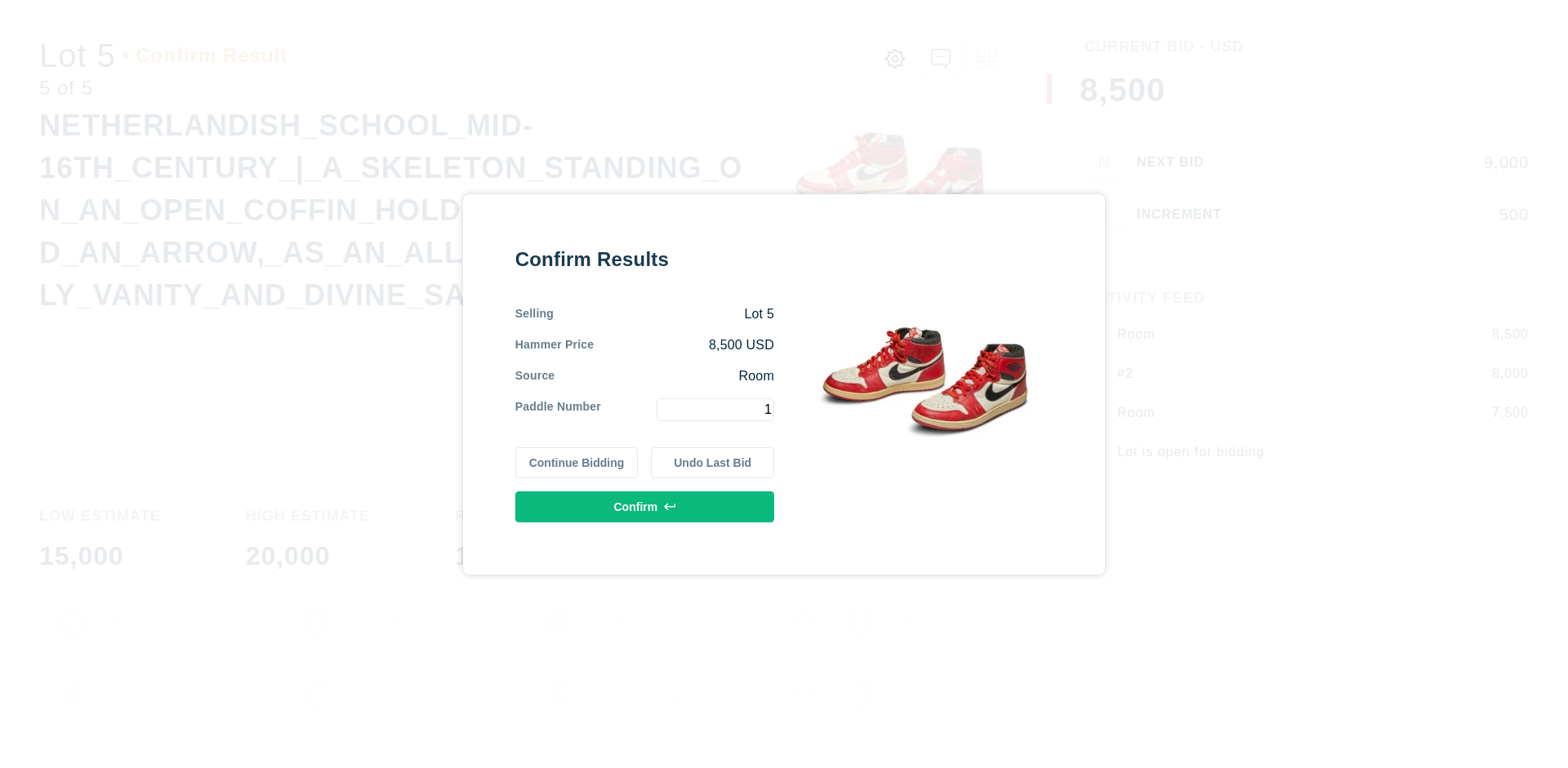
type input "1"
click at [645, 506] on button "Confirm" at bounding box center [645, 507] width 259 height 31
